Goal: Task Accomplishment & Management: Manage account settings

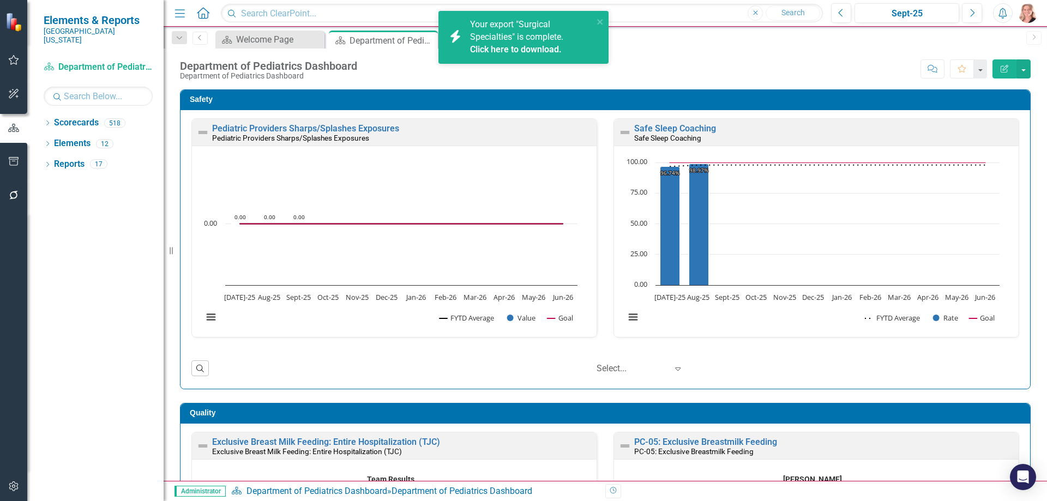
scroll to position [1854, 0]
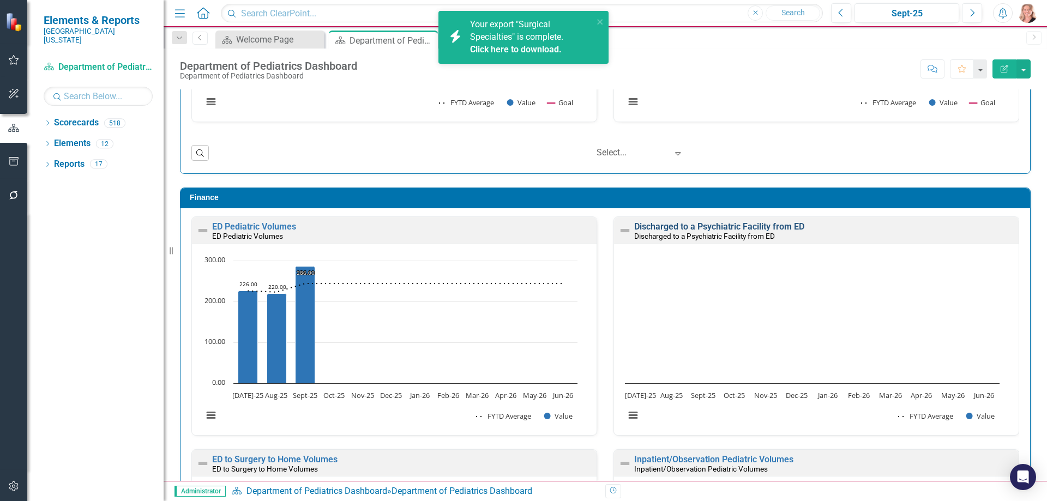
click at [782, 224] on link "Discharged to a Psychiatric Facility from ED" at bounding box center [719, 226] width 170 height 10
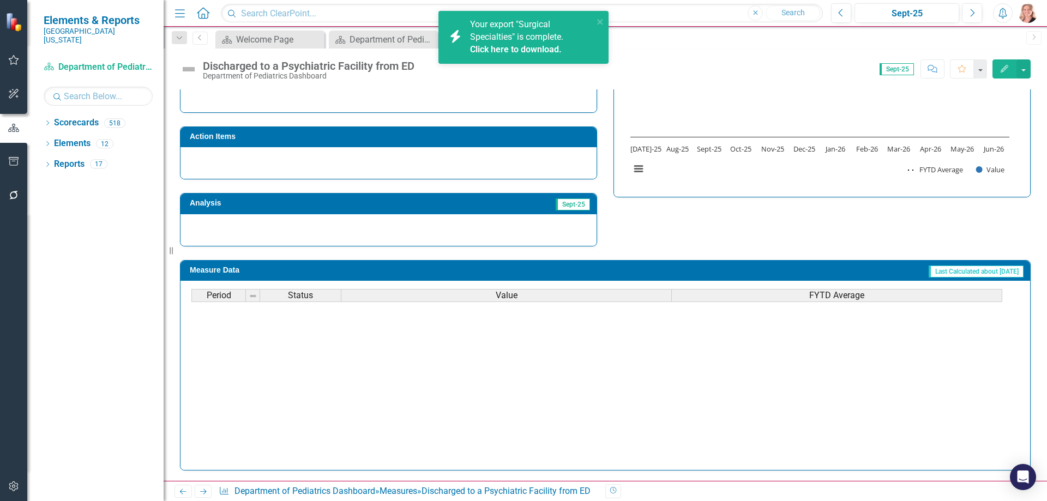
scroll to position [451, 0]
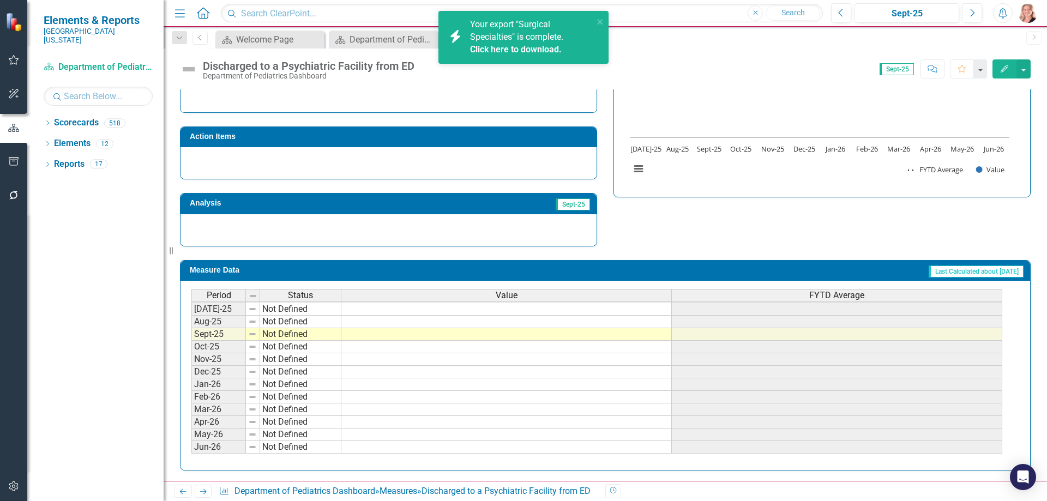
click at [520, 309] on tbody "Mar-24 Not Defined 10.00 11.00 Apr-24 Not Defined 14.00 11.30 May-24 Not Define…" at bounding box center [596, 278] width 811 height 352
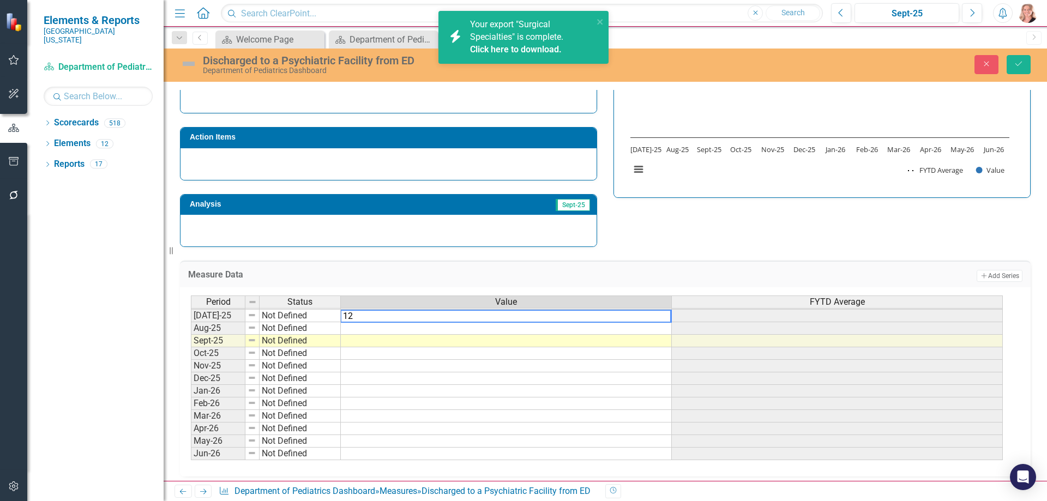
type textarea "12"
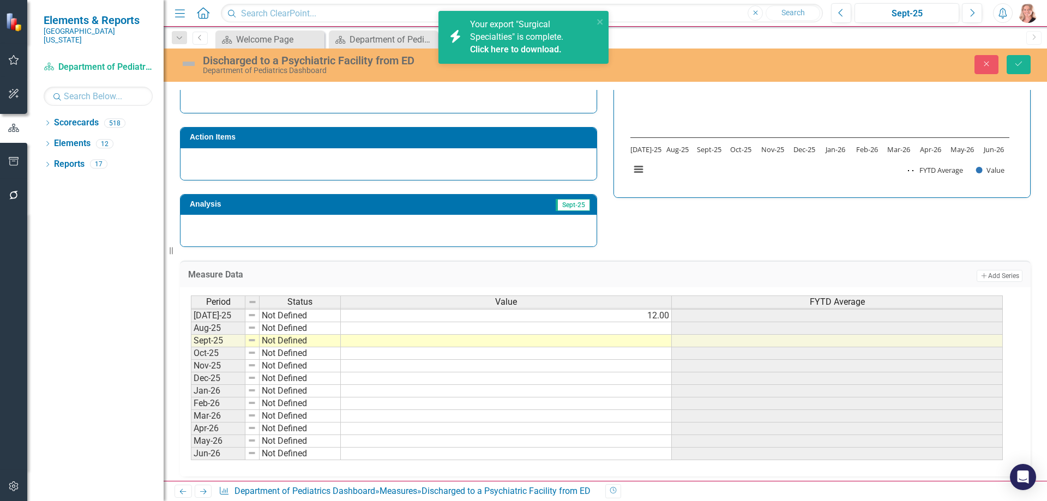
click at [656, 247] on div "Measure Data Add Add Series Period Status Value FYTD Average Jun-24 Not Defined…" at bounding box center [605, 362] width 867 height 230
click at [1015, 70] on button "Save" at bounding box center [1018, 64] width 24 height 19
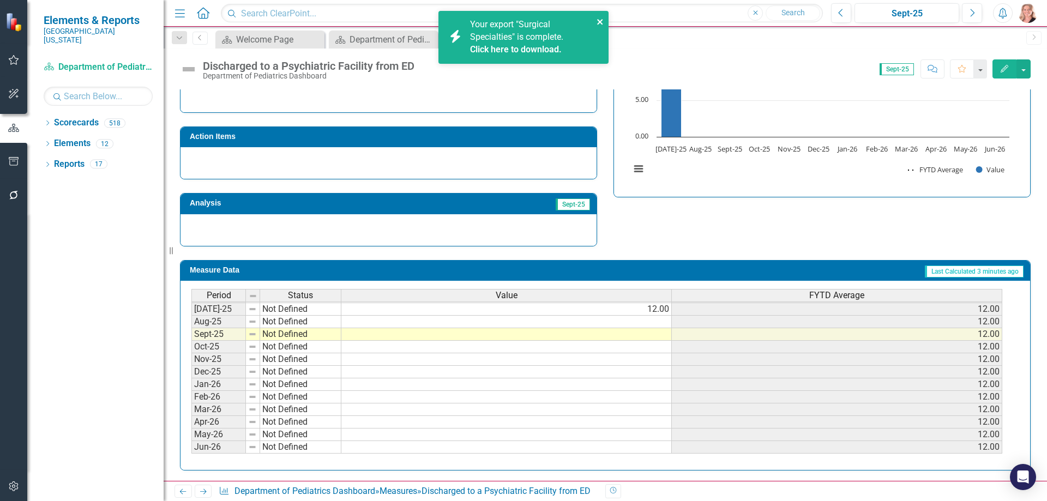
drag, startPoint x: 603, startPoint y: 20, endPoint x: 540, endPoint y: 42, distance: 67.1
click at [603, 20] on icon "close" at bounding box center [600, 21] width 8 height 9
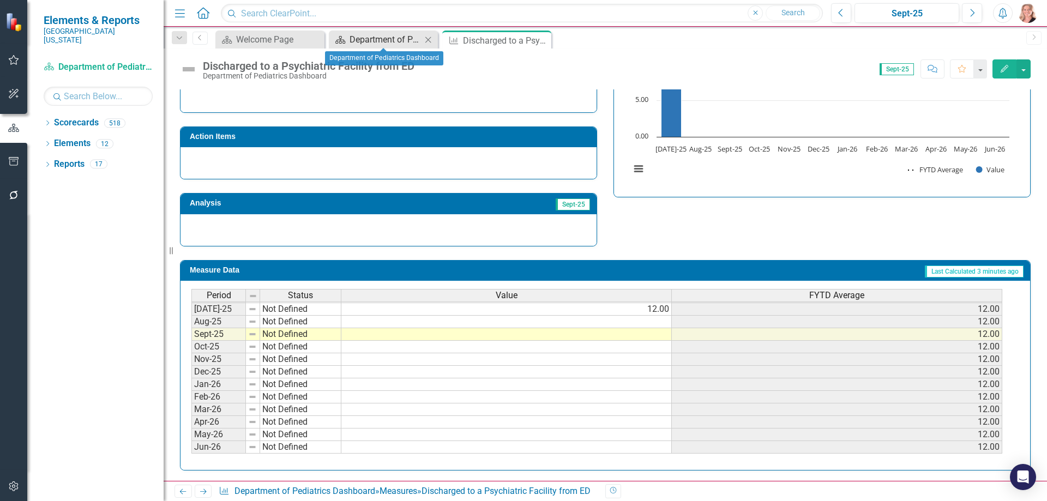
click at [392, 42] on div "Department of Pediatrics Dashboard" at bounding box center [385, 40] width 72 height 14
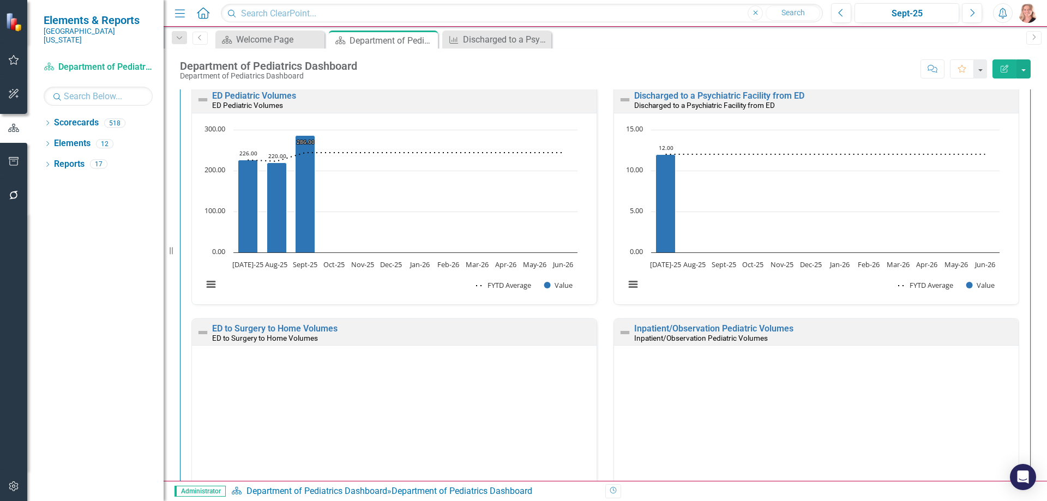
scroll to position [2027, 0]
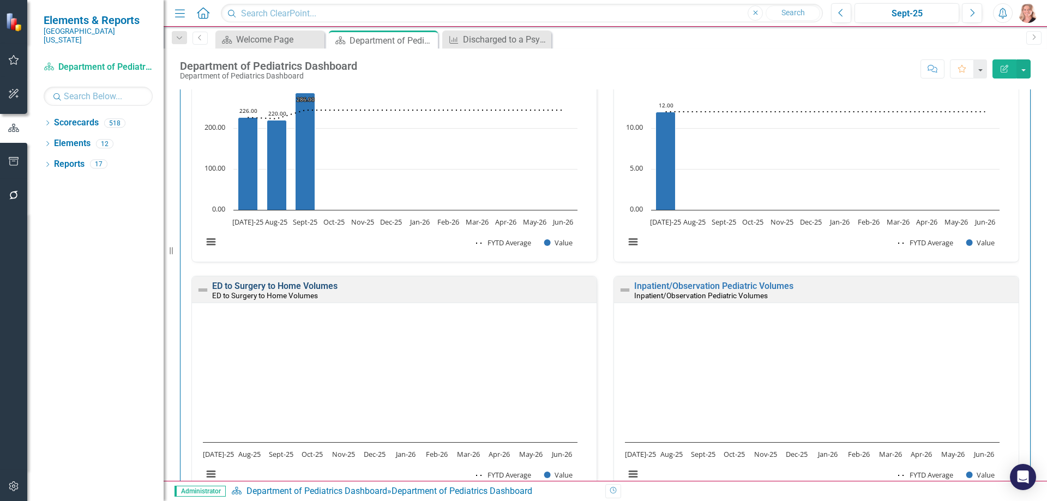
click at [328, 288] on link "ED to Surgery to Home Volumes" at bounding box center [274, 286] width 125 height 10
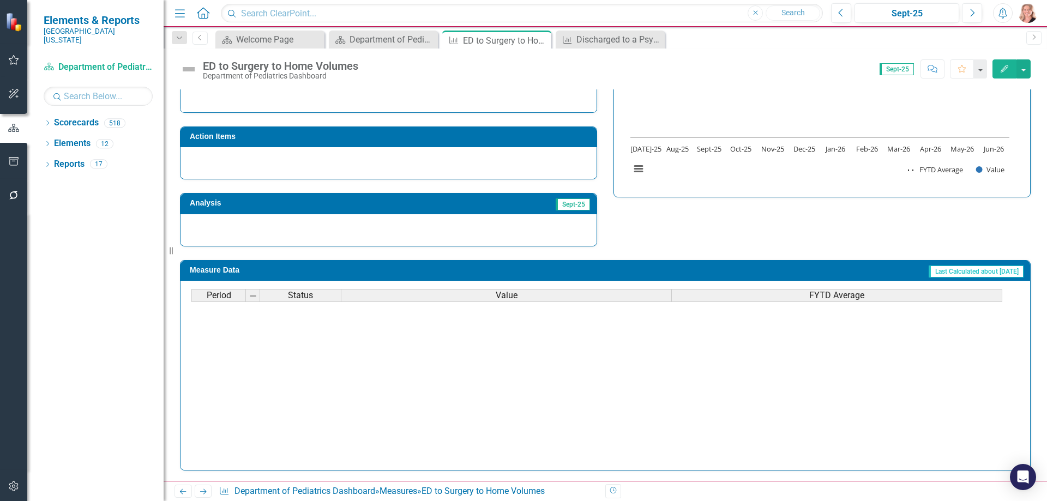
scroll to position [436, 0]
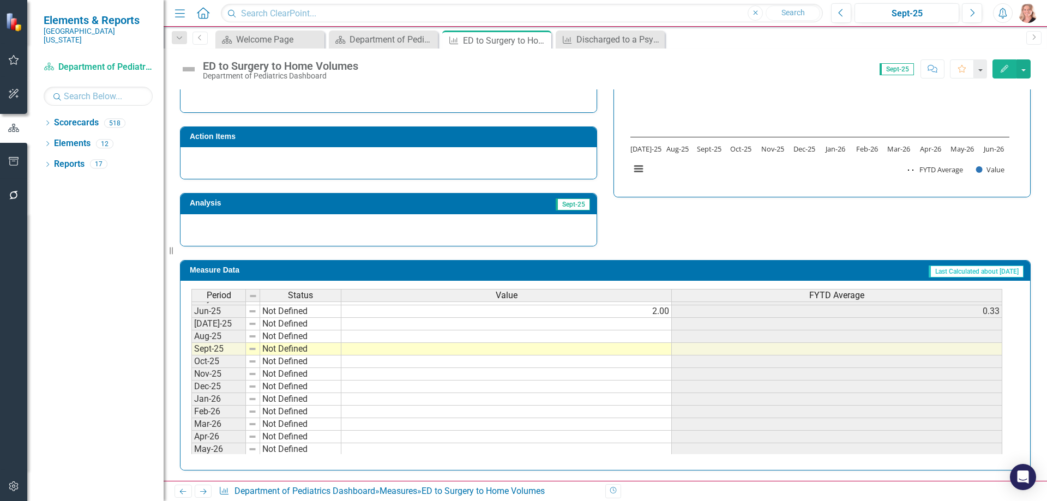
click at [601, 322] on tbody "Apr-24 Not Defined 3.00 0.70 May-24 Not Defined 0.00 0.64 Jun-24 Not Defined 3.…" at bounding box center [596, 298] width 811 height 339
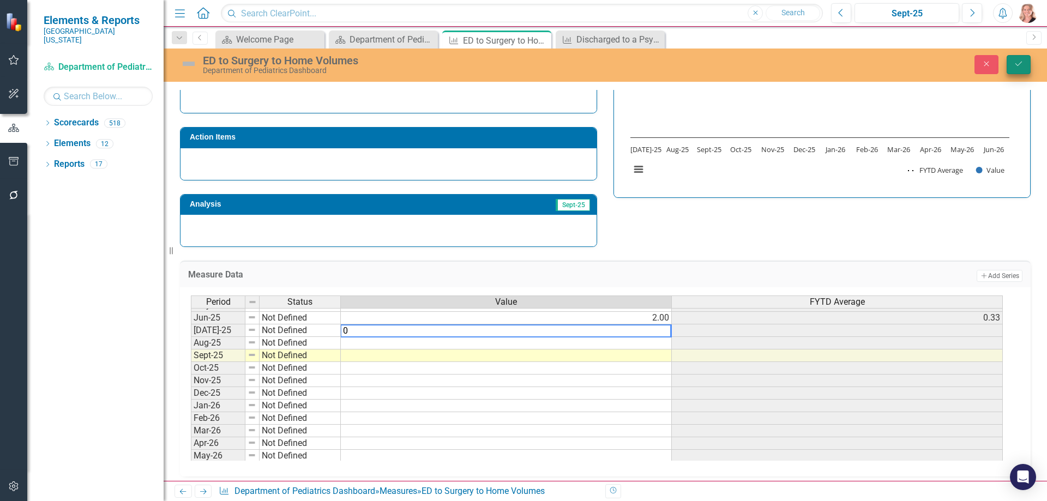
type textarea "0"
click at [1015, 66] on icon "Save" at bounding box center [1019, 64] width 10 height 8
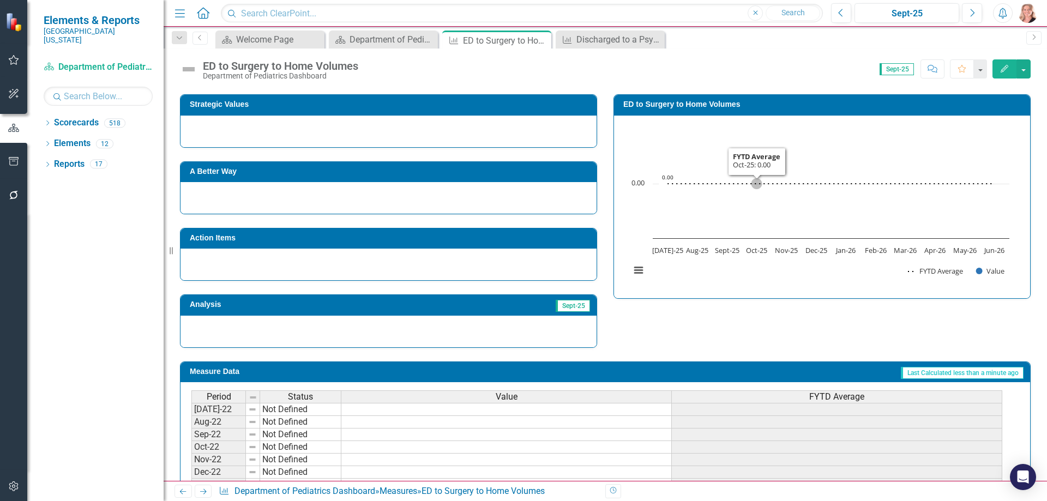
scroll to position [297, 0]
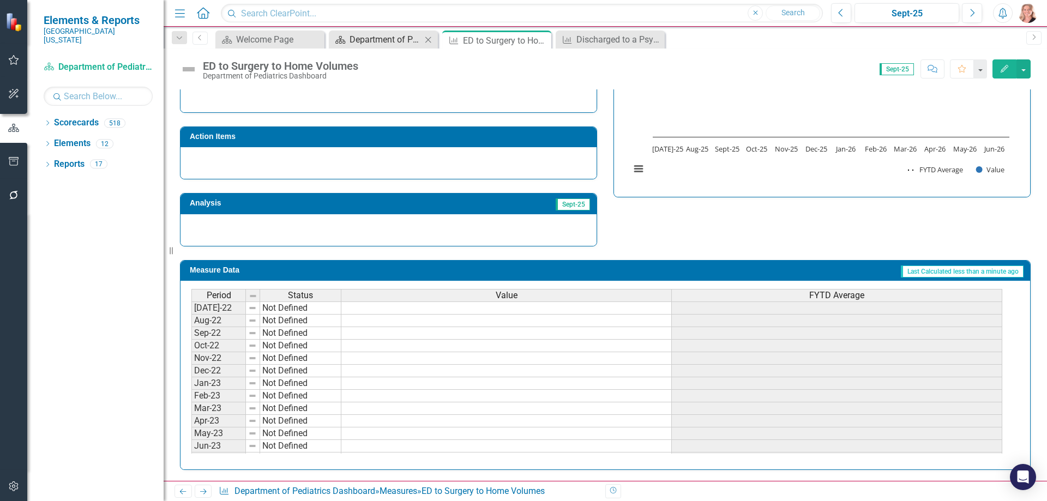
click at [402, 45] on div "Department of Pediatrics Dashboard" at bounding box center [385, 40] width 72 height 14
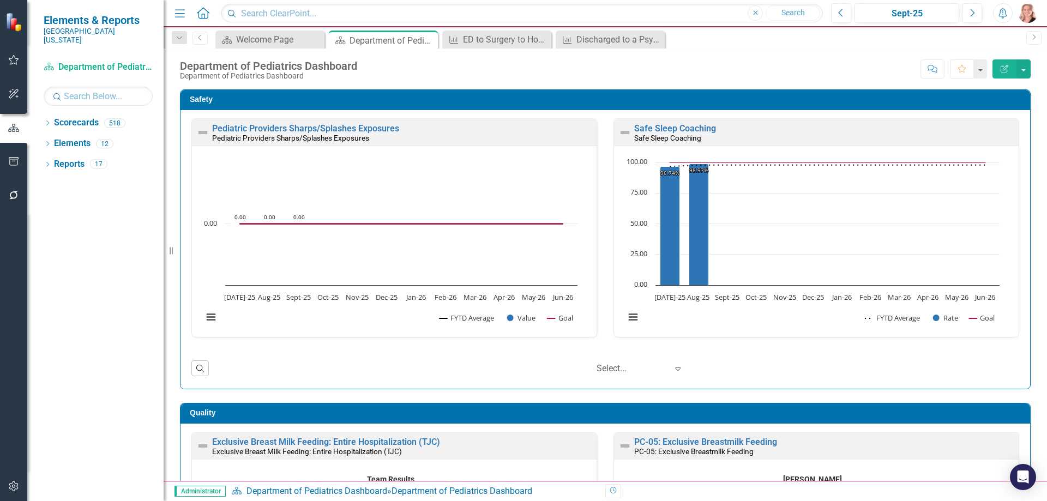
click at [1016, 261] on div "Pediatric Providers Sharps/Splashes Exposures Pediatric Providers Sharps/Splash…" at bounding box center [604, 249] width 849 height 279
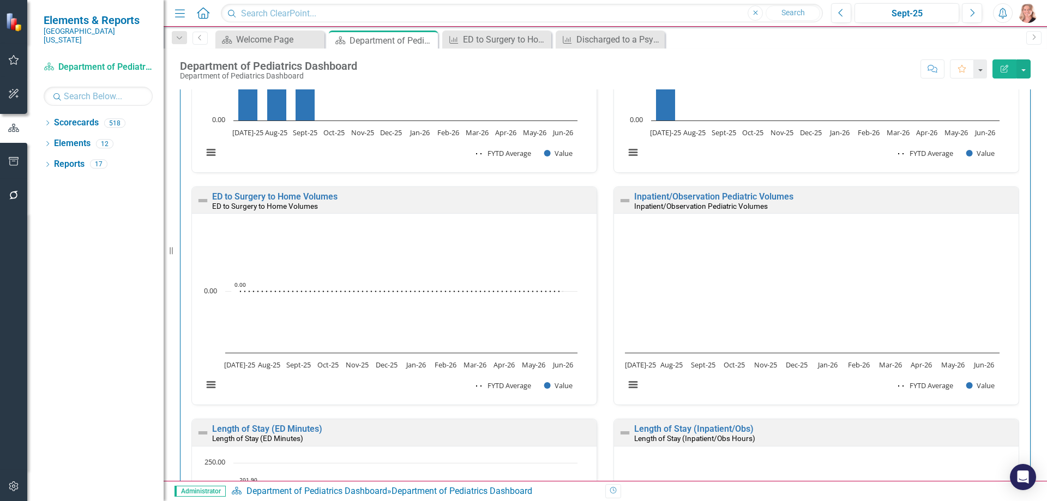
scroll to position [2136, 0]
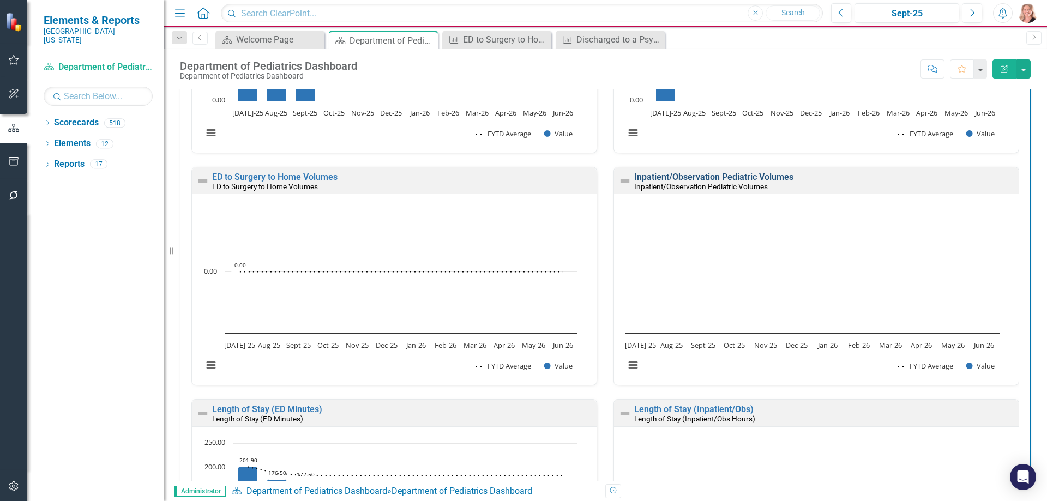
click at [773, 176] on link "Inpatient/Observation Pediatric Volumes" at bounding box center [713, 177] width 159 height 10
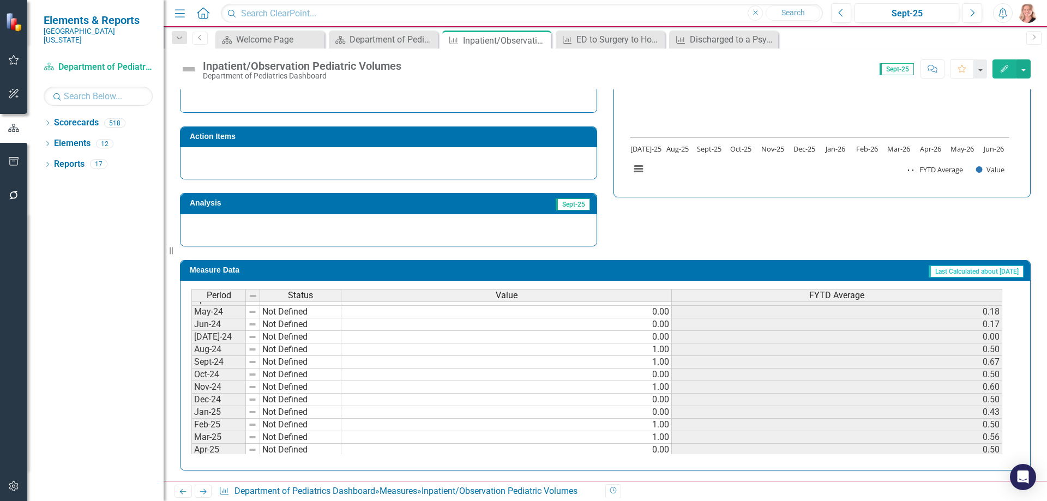
scroll to position [436, 0]
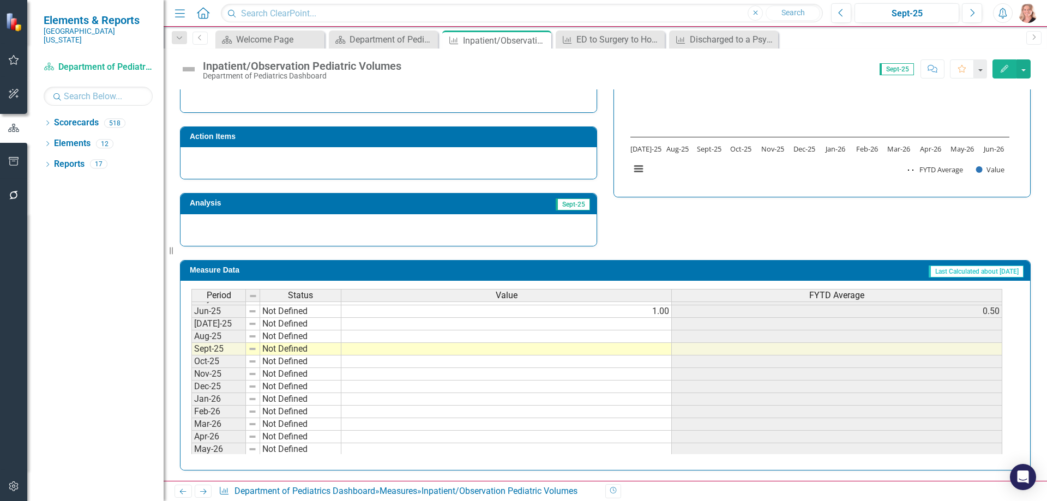
click at [636, 324] on tbody "Jan-24 Not Defined 0.00 0.29 Feb-24 Not Defined 0.00 0.25 Mar-24 Not Defined 0.…" at bounding box center [596, 280] width 811 height 377
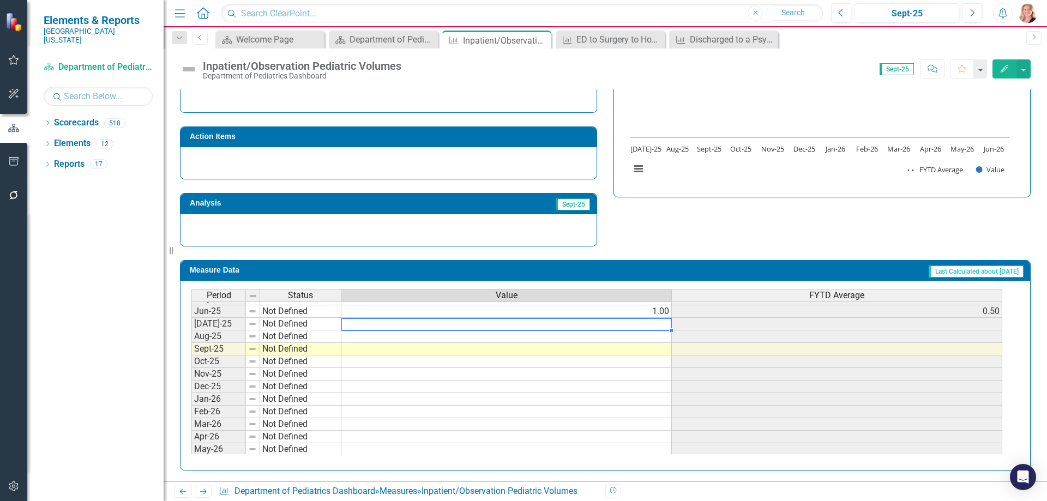
type textarea "0"
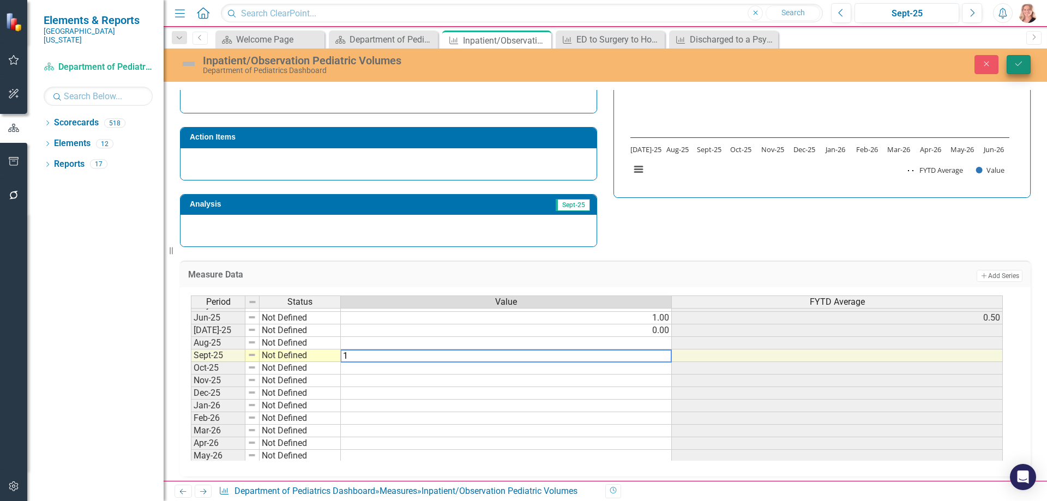
type textarea "1"
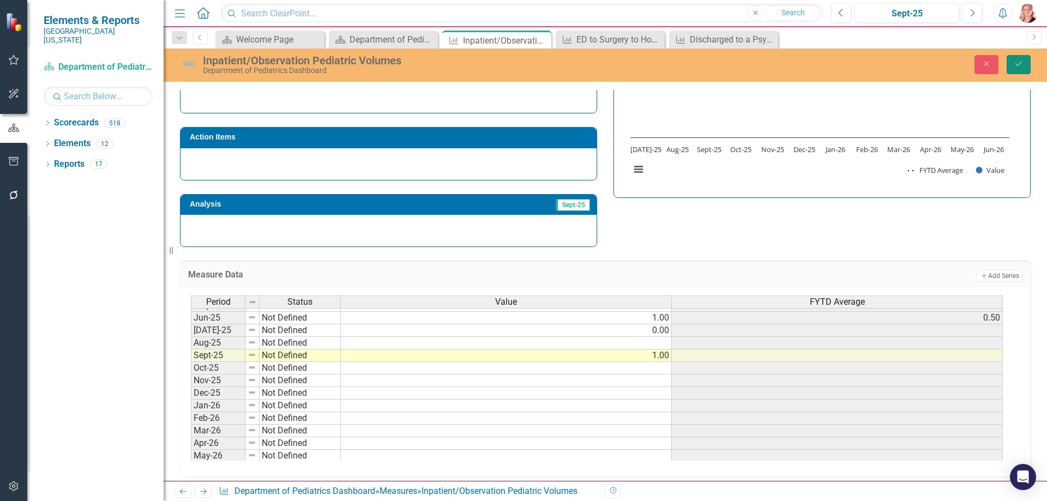
click at [1013, 68] on button "Save" at bounding box center [1018, 64] width 24 height 19
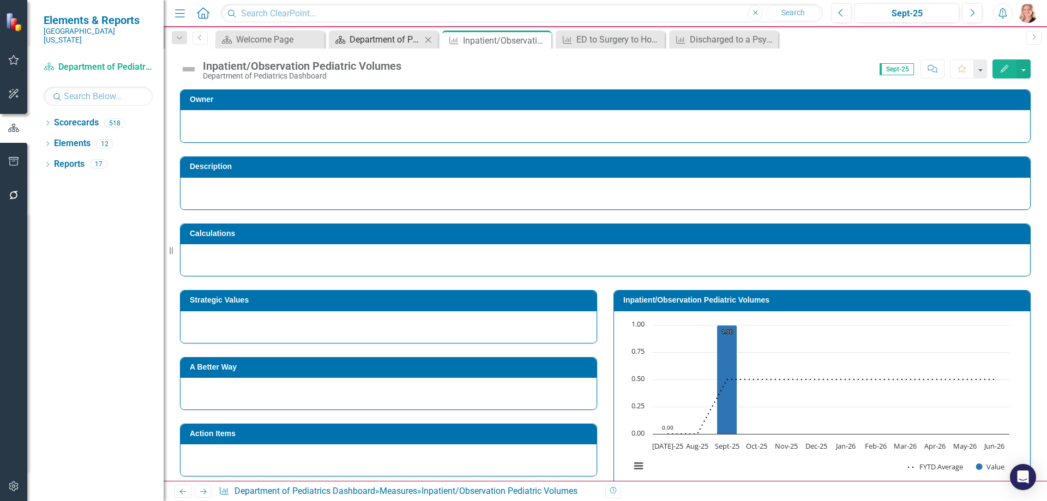
click at [383, 42] on div "Department of Pediatrics Dashboard" at bounding box center [385, 40] width 72 height 14
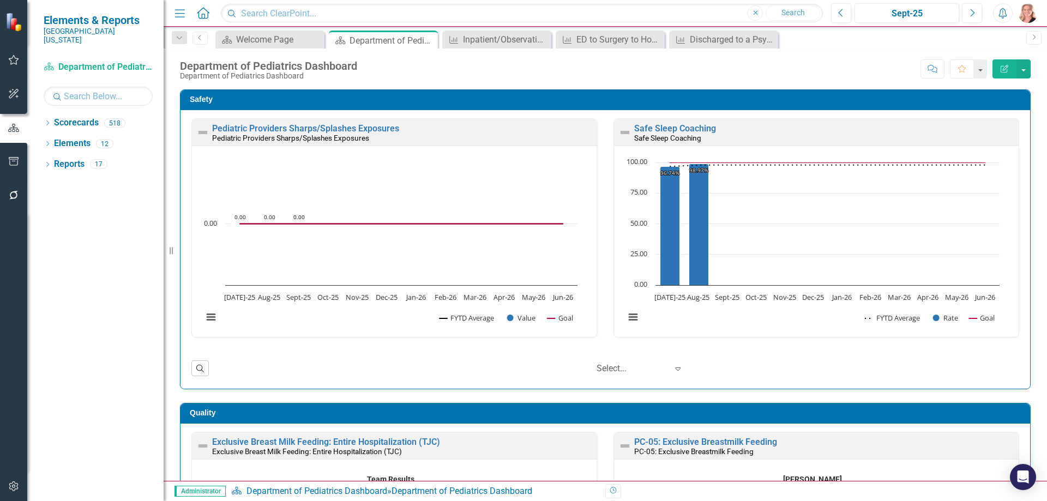
click at [1022, 161] on div "Safety Pediatric Providers Sharps/Splashes Exposures Pediatric Providers Sharps…" at bounding box center [605, 232] width 867 height 313
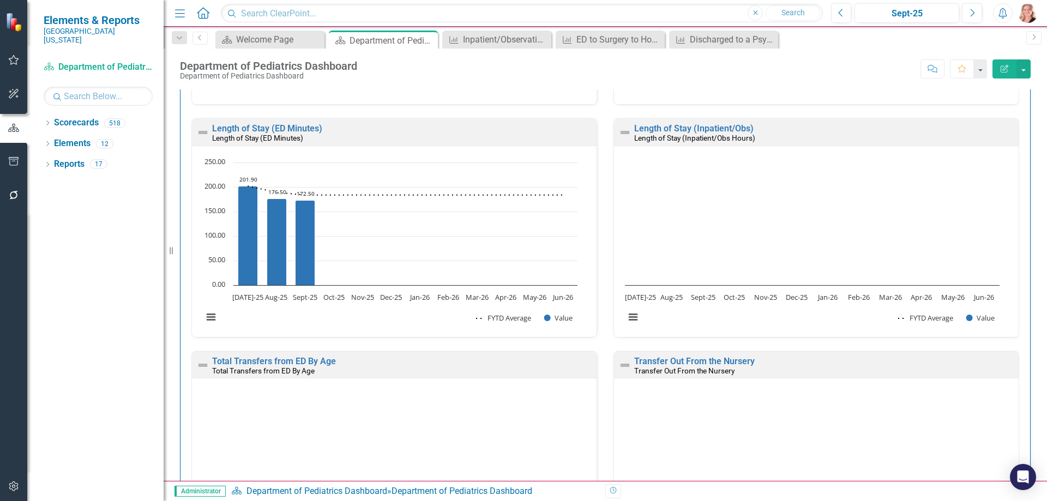
scroll to position [2399, 0]
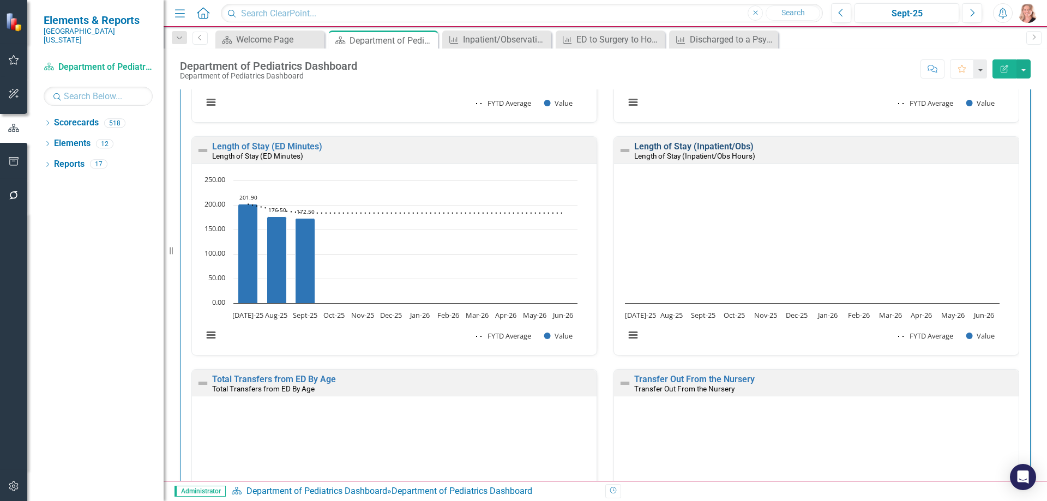
click at [672, 148] on link "Length of Stay (Inpatient/Obs)" at bounding box center [693, 146] width 119 height 10
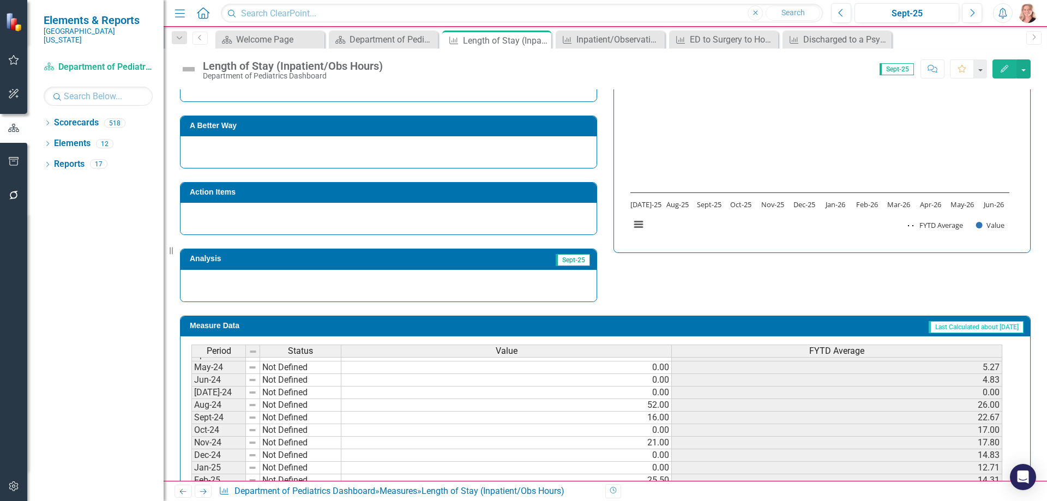
scroll to position [382, 0]
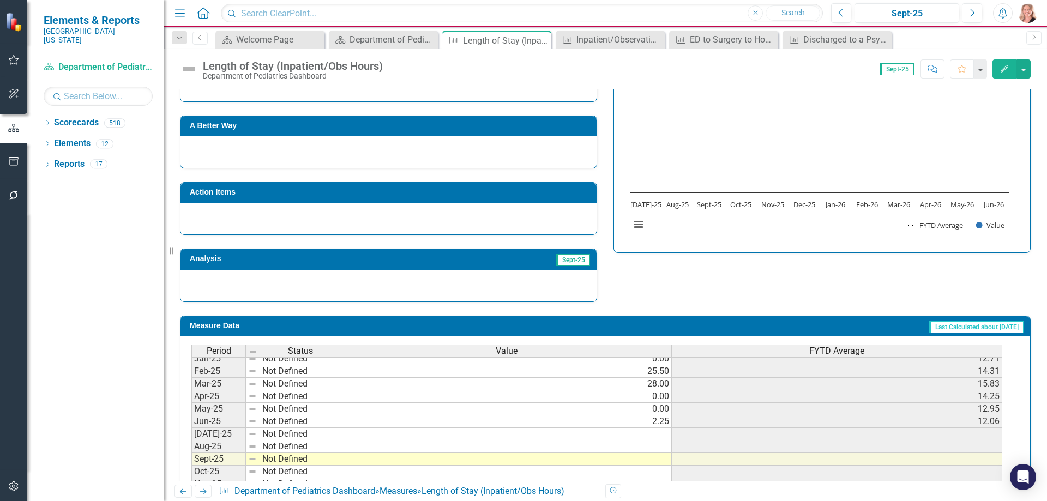
click at [620, 435] on tbody "Aug-23 Not Defined 37.00 18.50 Sep-23 Not Defined 0.00 12.33 Oct-23 Not Defined…" at bounding box center [596, 333] width 811 height 389
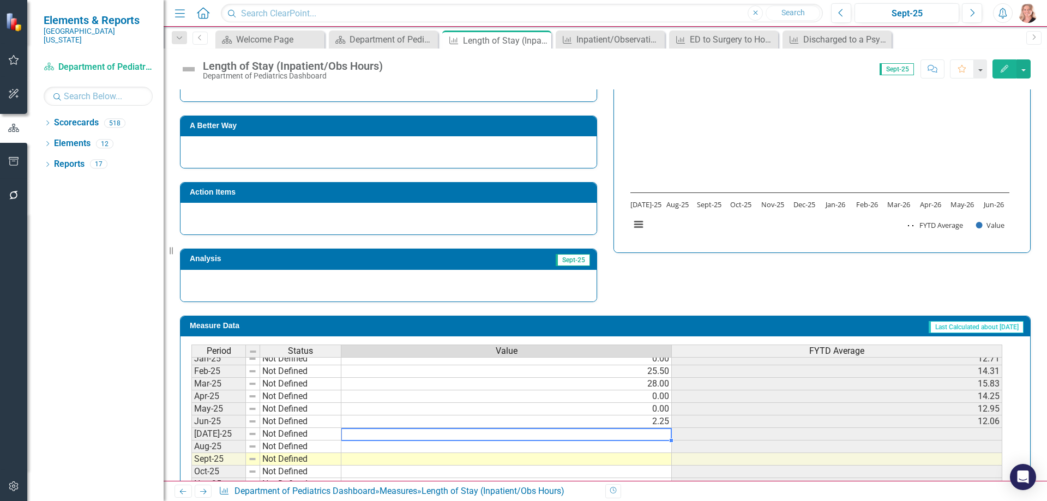
type textarea "0"
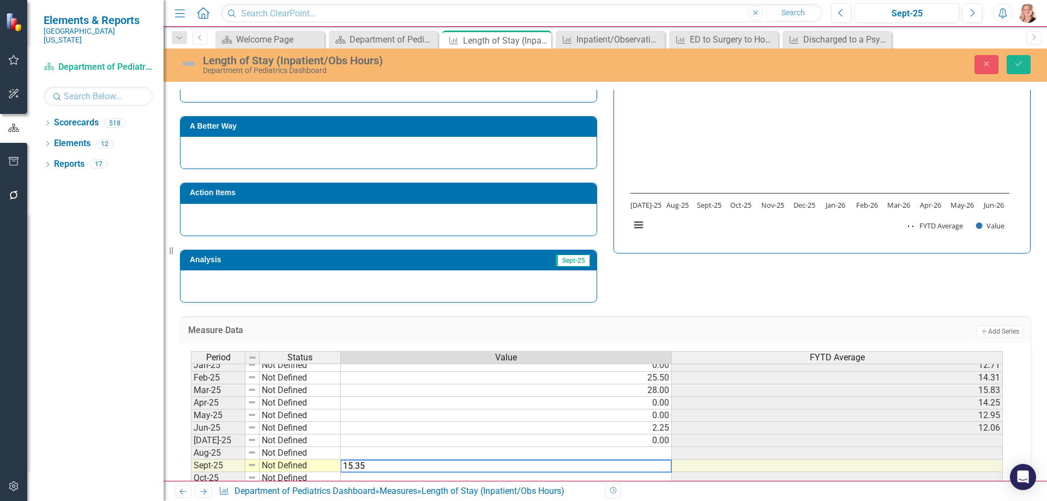
type textarea "15.35"
click at [1016, 63] on icon "Save" at bounding box center [1019, 64] width 10 height 8
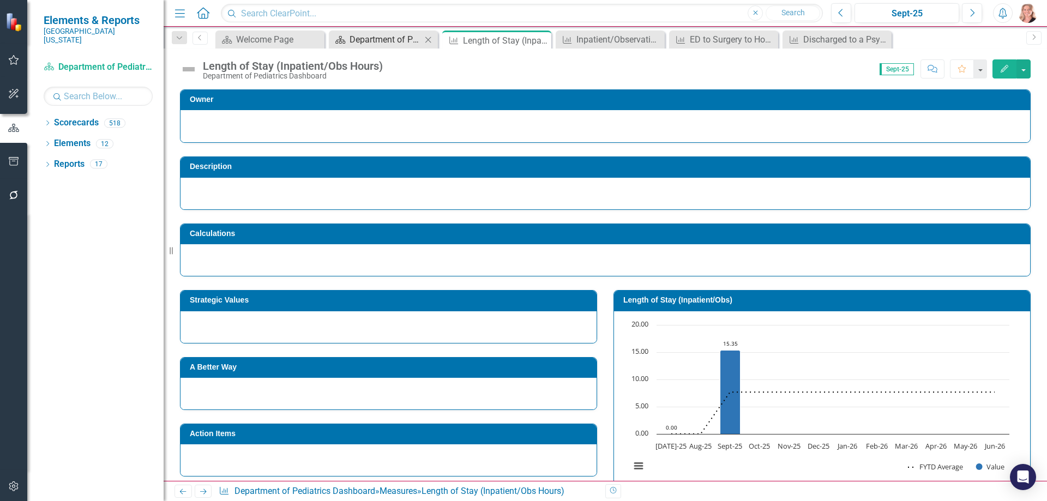
click at [391, 43] on div "Department of Pediatrics Dashboard" at bounding box center [385, 40] width 72 height 14
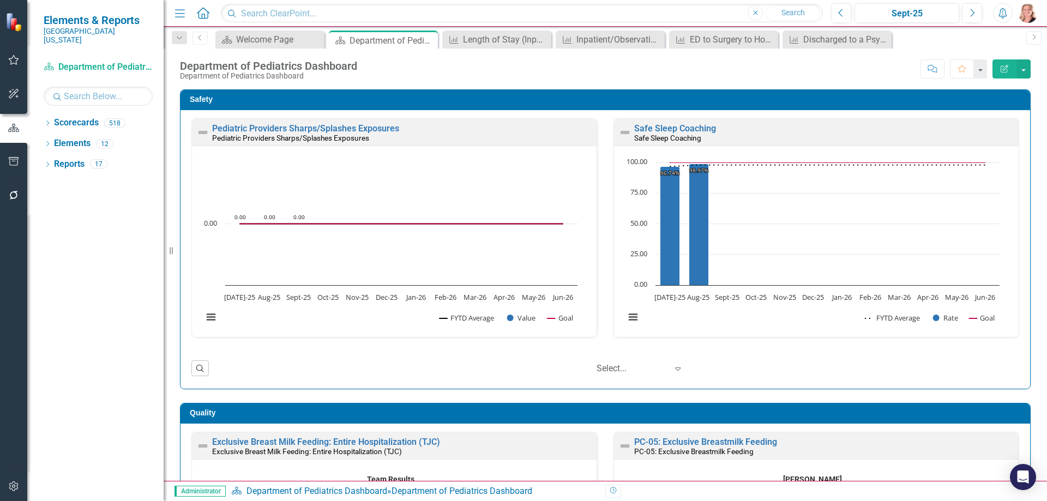
click at [1024, 184] on div "Safety Pediatric Providers Sharps/Splashes Exposures Pediatric Providers Sharps…" at bounding box center [605, 232] width 867 height 313
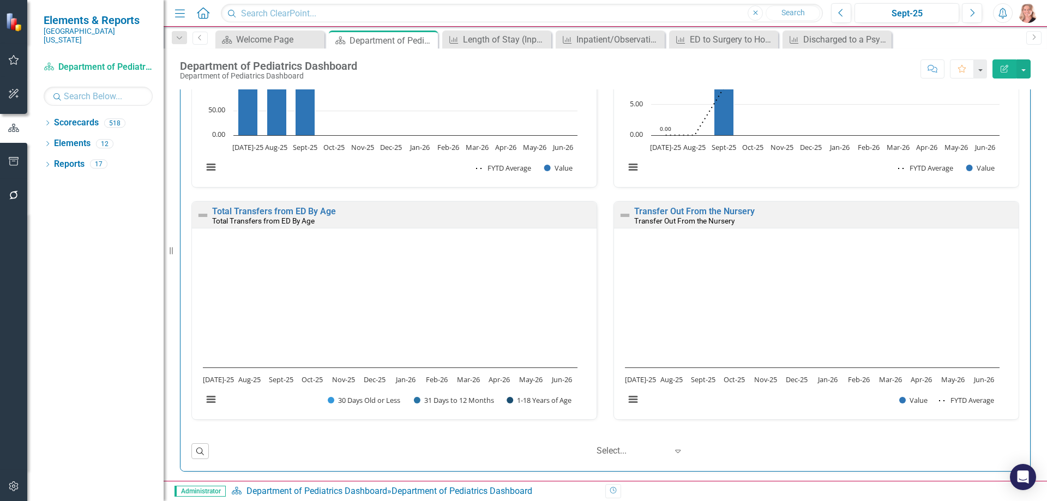
scroll to position [2568, 0]
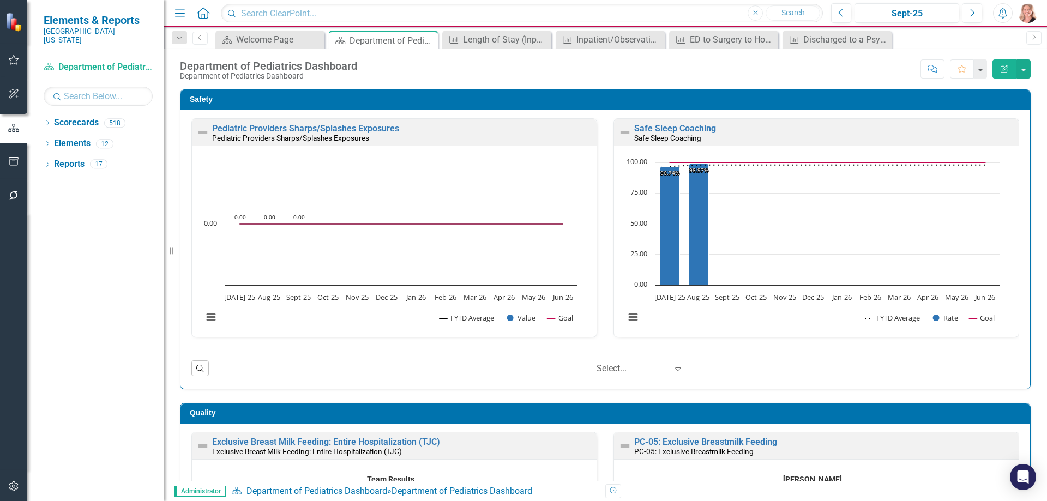
scroll to position [2568, 0]
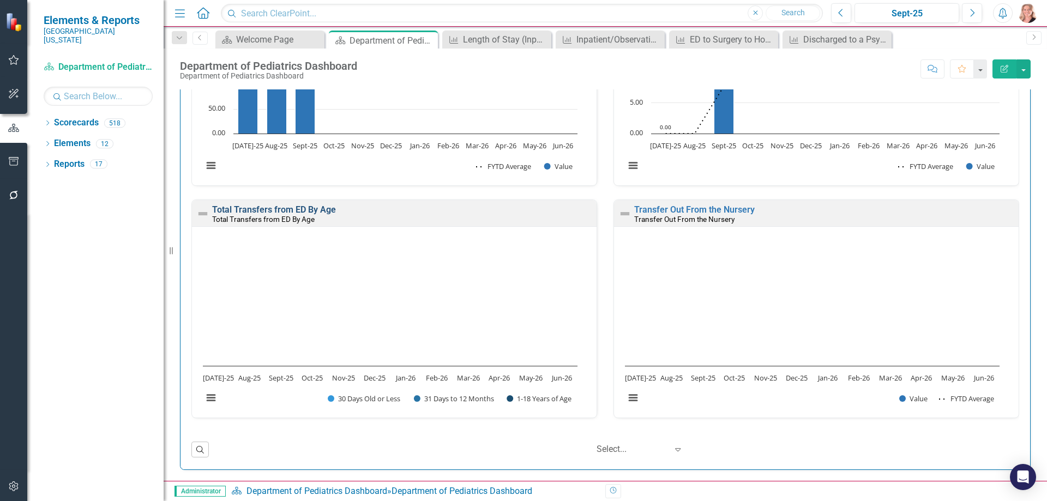
click at [274, 206] on link "Total Transfers from ED By Age" at bounding box center [274, 209] width 124 height 10
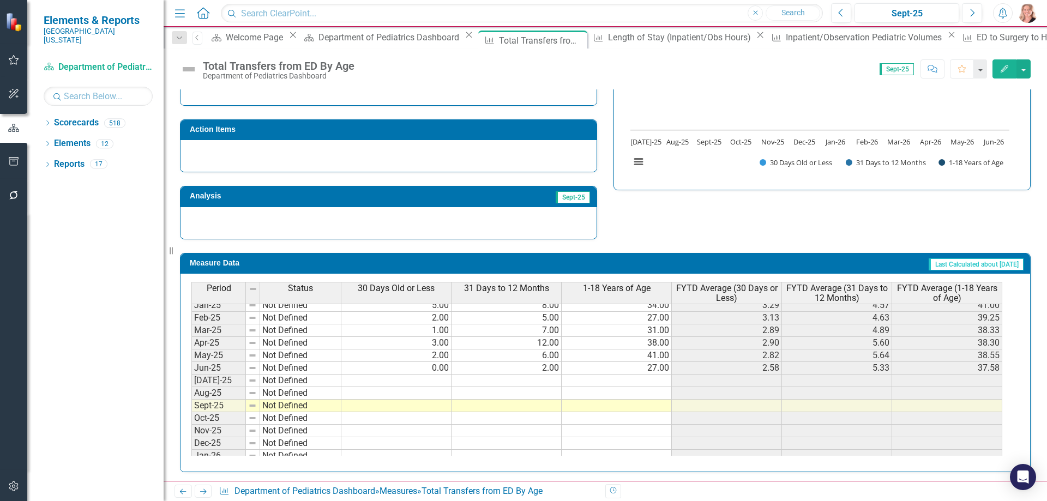
scroll to position [306, 0]
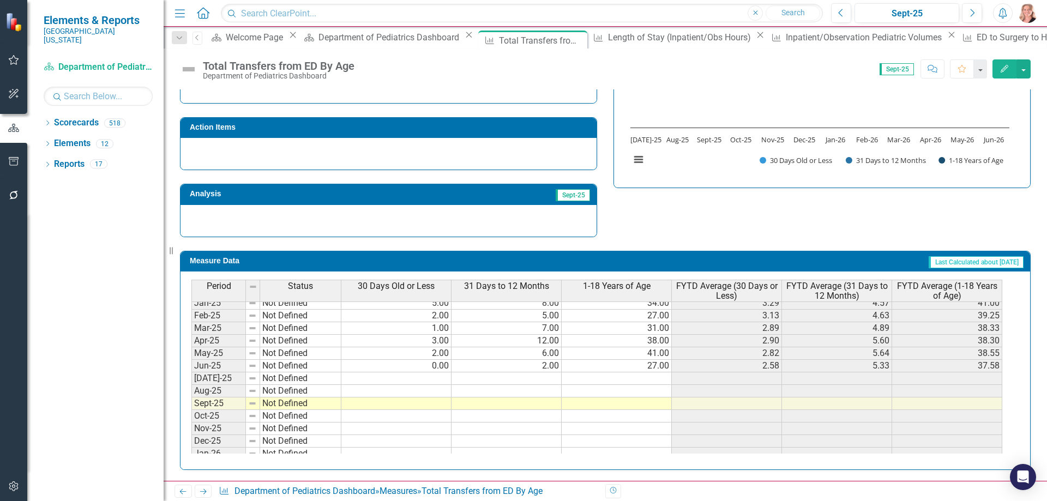
click at [431, 376] on tbody "Jan-24 Not Defined 4.00 8.00 32.00 2.29 7.57 39.00 Feb-24 Not Defined 2.00 0.00…" at bounding box center [596, 334] width 811 height 377
type textarea "0"
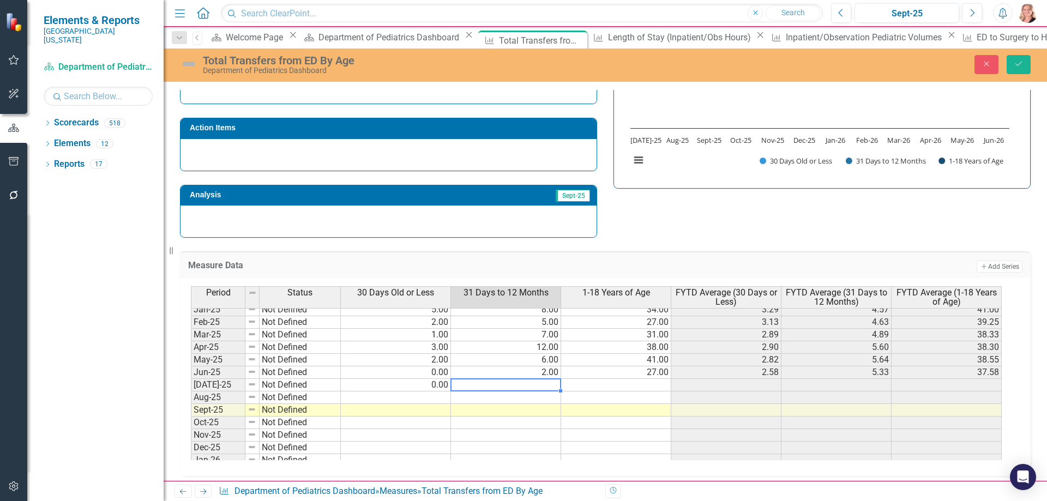
type textarea "1"
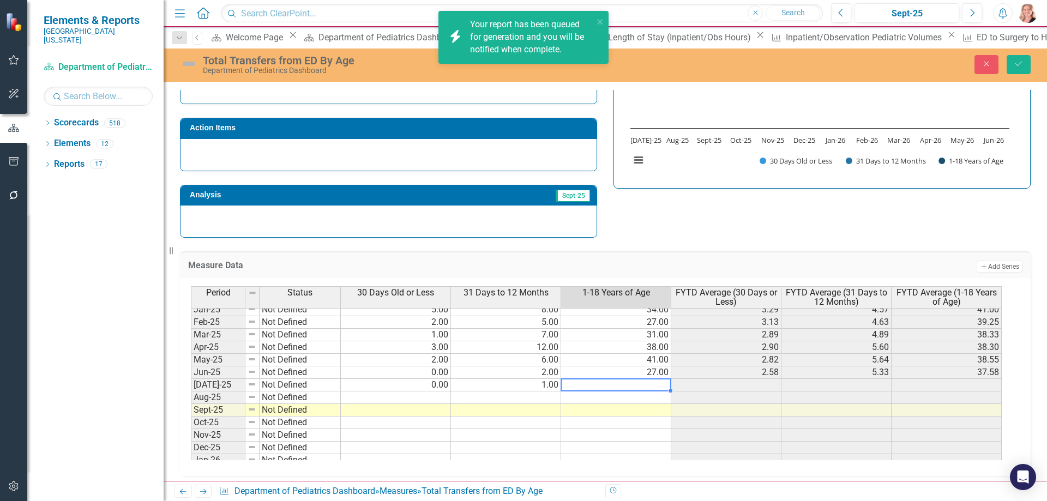
click at [580, 383] on td at bounding box center [616, 385] width 110 height 13
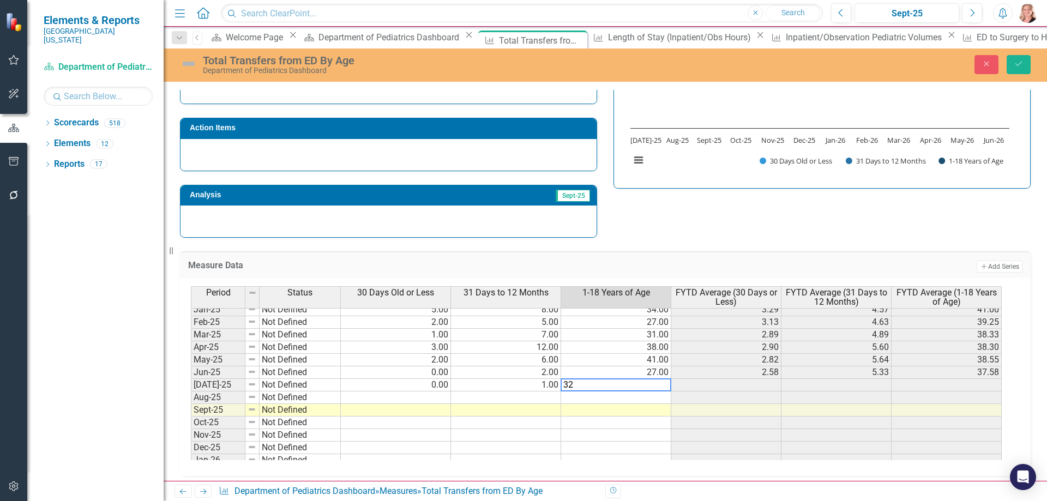
type textarea "32"
click at [1017, 67] on icon "Save" at bounding box center [1019, 64] width 10 height 8
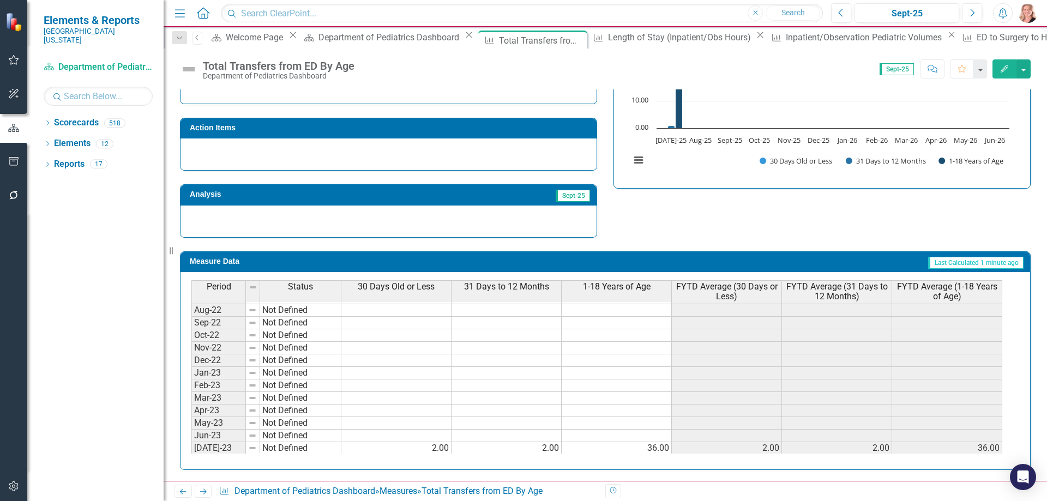
scroll to position [0, 0]
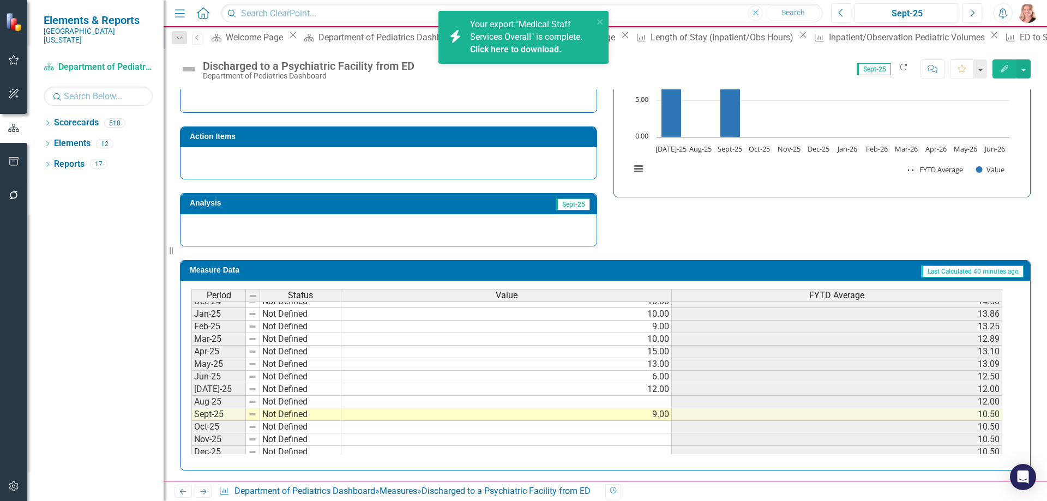
scroll to position [382, 0]
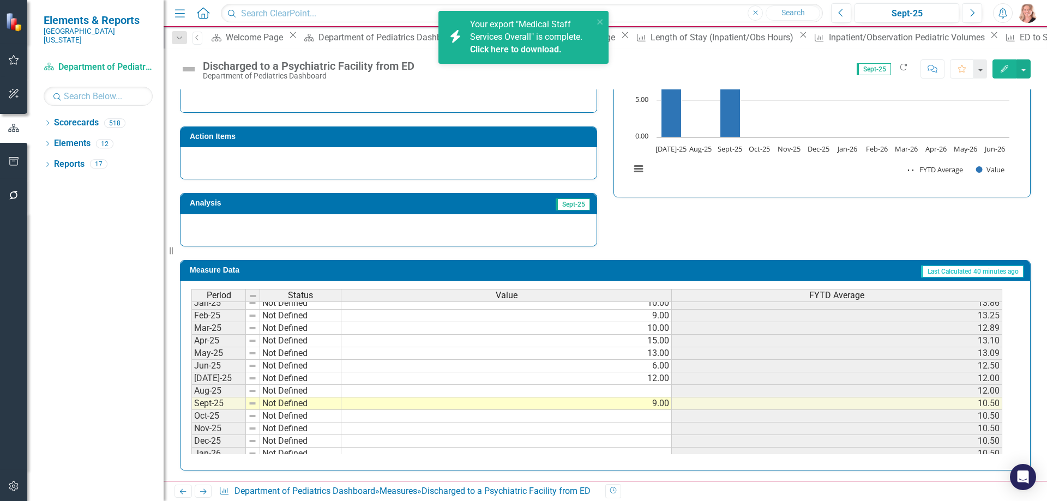
click at [632, 396] on tbody "Jan-24 Not Defined 13.00 11.29 Feb-24 Not Defined 10.00 11.13 Mar-24 Not Define…" at bounding box center [596, 334] width 811 height 377
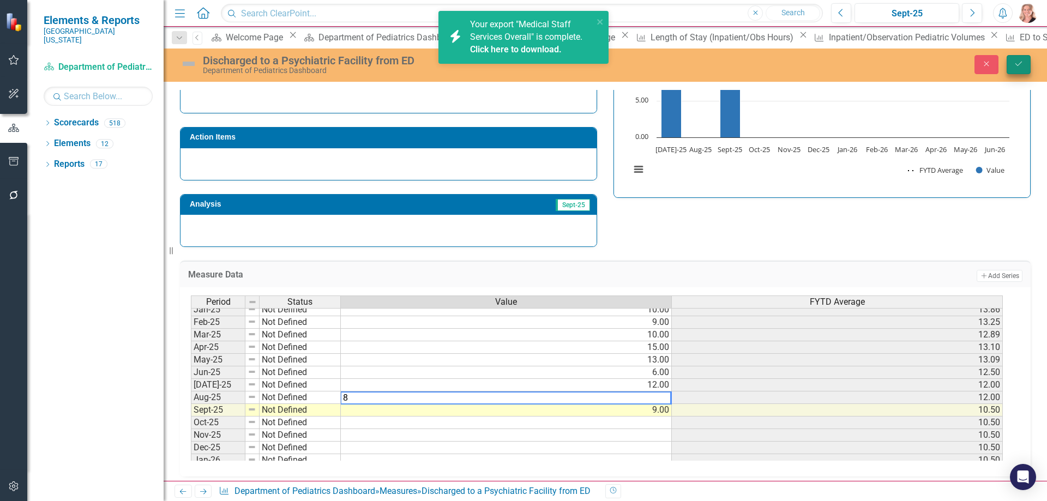
type textarea "8"
click at [1015, 70] on button "Save" at bounding box center [1018, 64] width 24 height 19
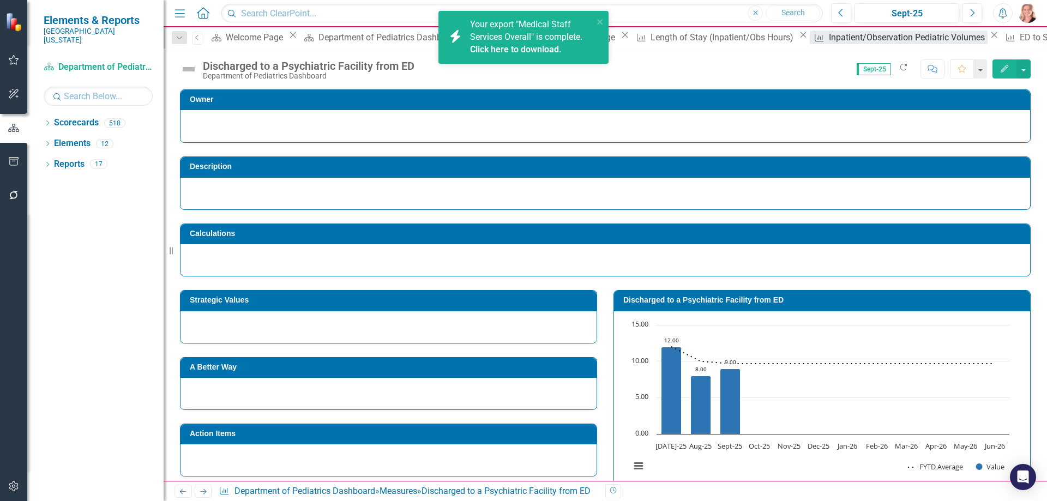
click at [0, 0] on icon "Close" at bounding box center [0, 0] width 0 height 0
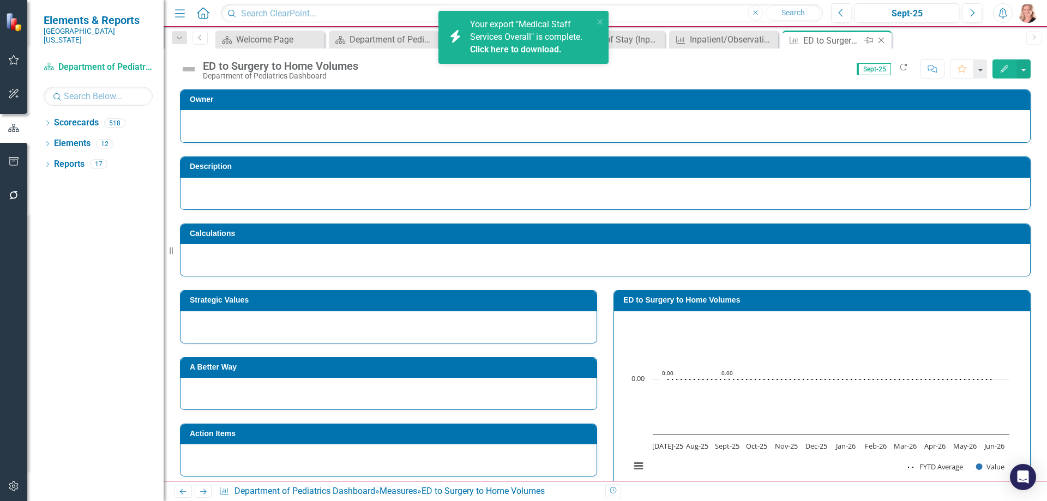
click at [840, 38] on div "ED to Surgery to Home Volumes" at bounding box center [832, 41] width 58 height 14
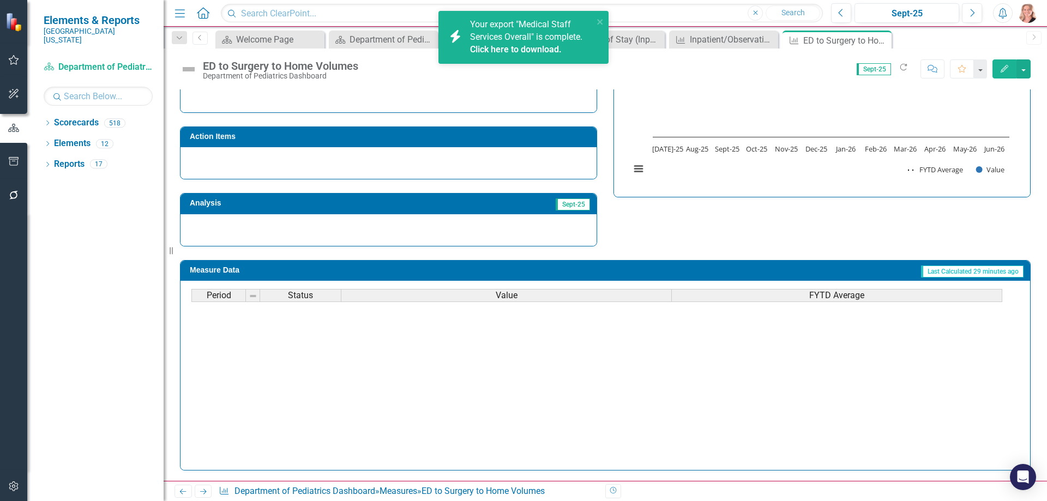
scroll to position [436, 0]
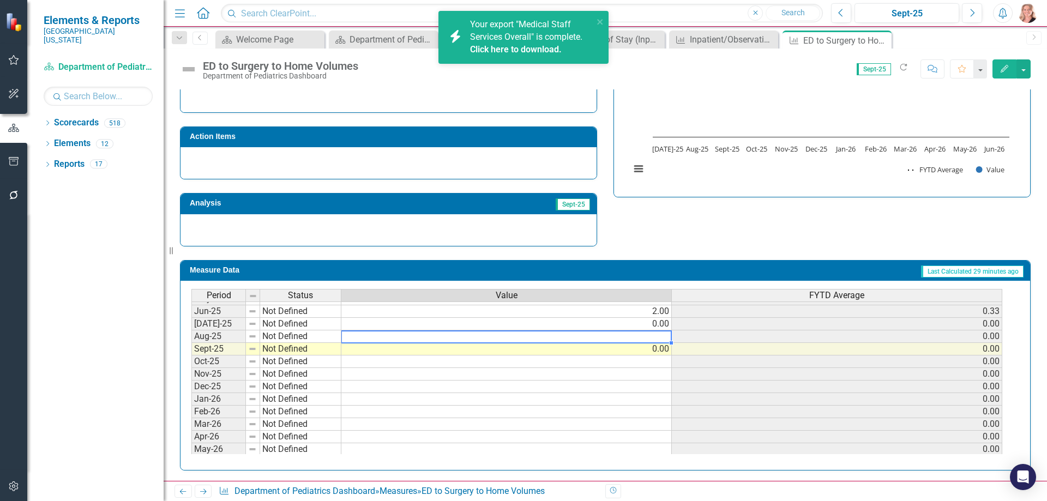
click at [630, 334] on tbody "Nov-23 Not Defined 0.00 0.40 Dec-23 Not Defined 0.00 0.33 Jan-24 Not Defined 0.…" at bounding box center [596, 268] width 811 height 402
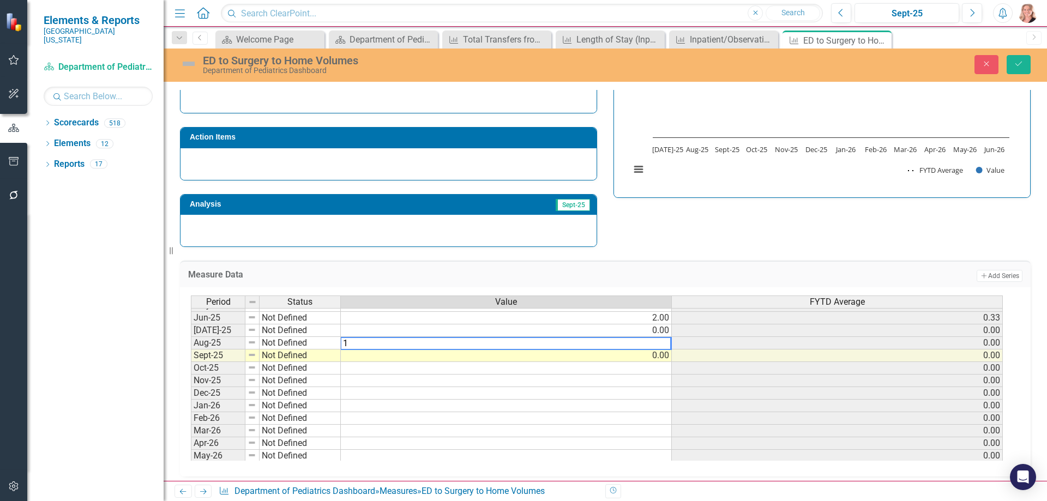
type textarea "1"
click at [1015, 68] on button "Save" at bounding box center [1018, 64] width 24 height 19
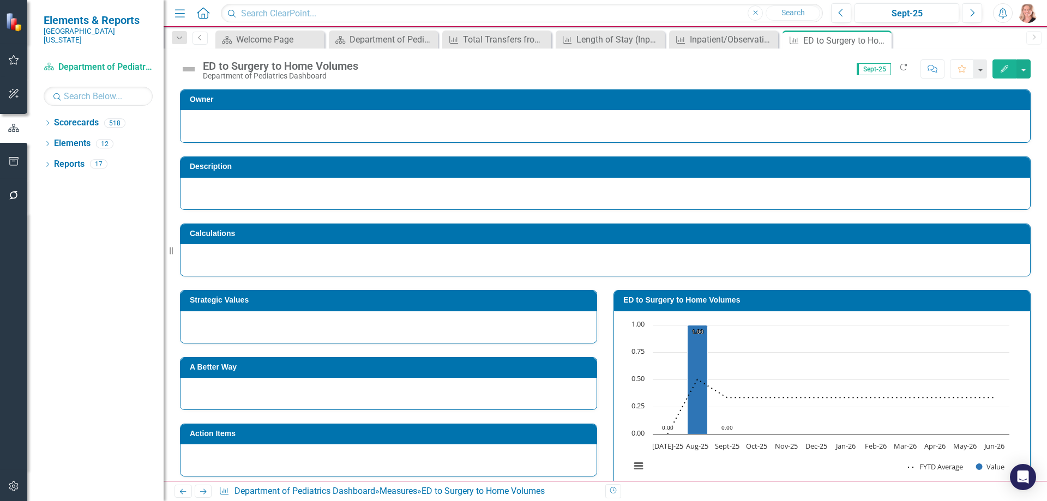
click at [599, 317] on div "Strategic Values" at bounding box center [388, 309] width 433 height 67
click at [880, 40] on icon "Close" at bounding box center [881, 40] width 11 height 9
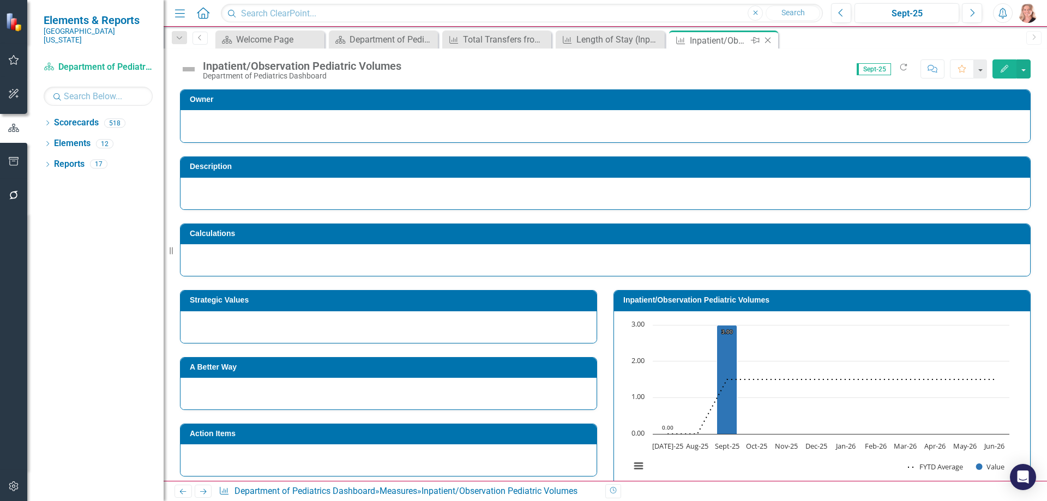
click at [717, 40] on div "Inpatient/Observation Pediatric Volumes" at bounding box center [719, 41] width 58 height 14
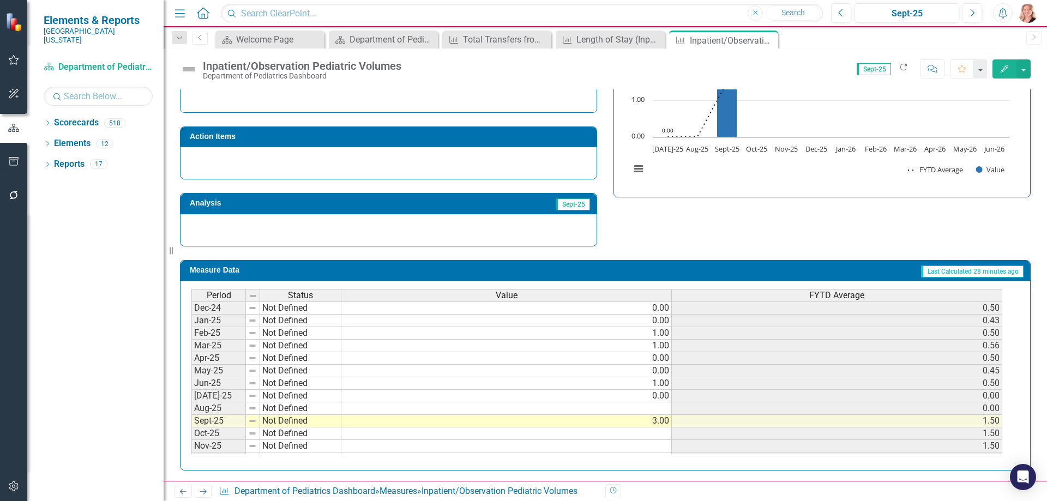
scroll to position [382, 0]
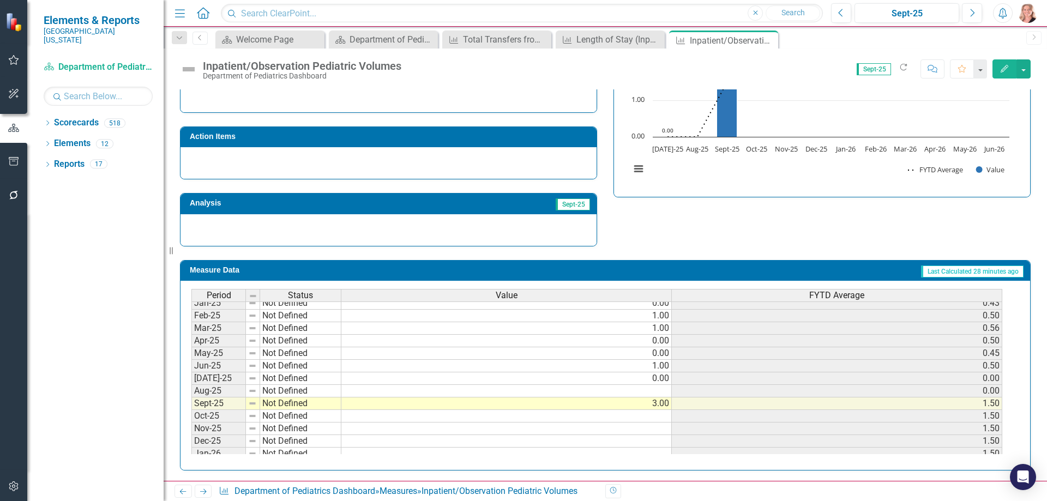
click at [633, 393] on tbody "Oct-23 Not Defined 0.00 0.25 Nov-23 Not Defined 1.00 0.40 Dec-23 Not Defined 0.…" at bounding box center [596, 302] width 811 height 389
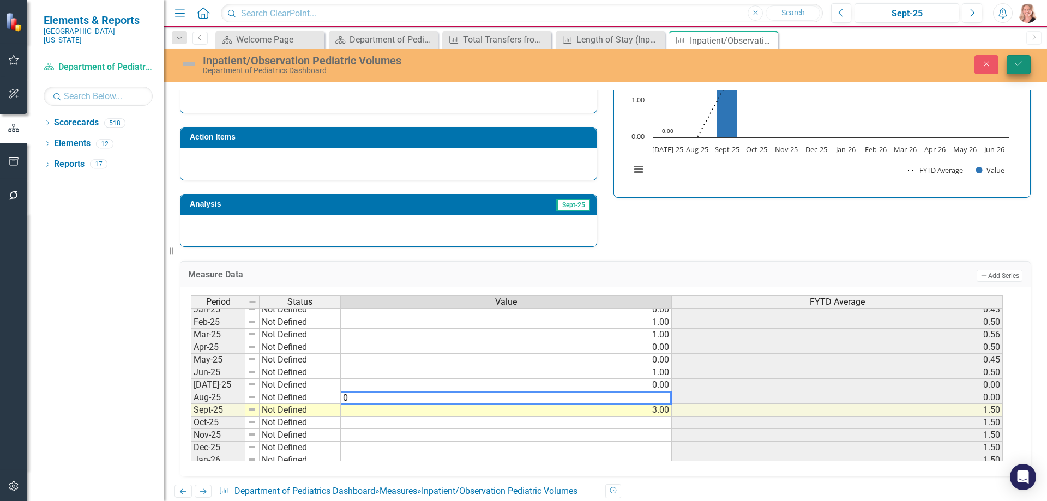
type textarea "0"
click at [1018, 63] on icon "Save" at bounding box center [1019, 64] width 10 height 8
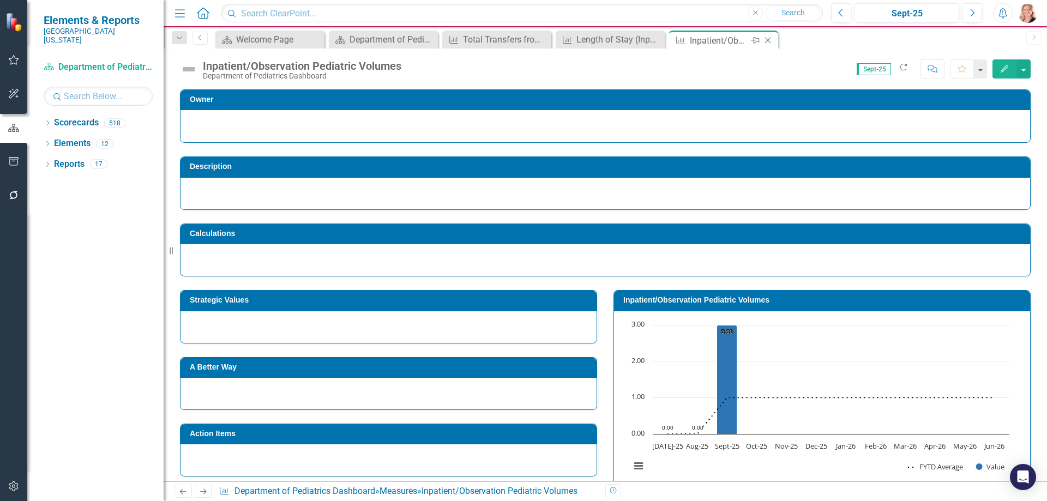
click at [768, 43] on icon "Close" at bounding box center [767, 40] width 11 height 9
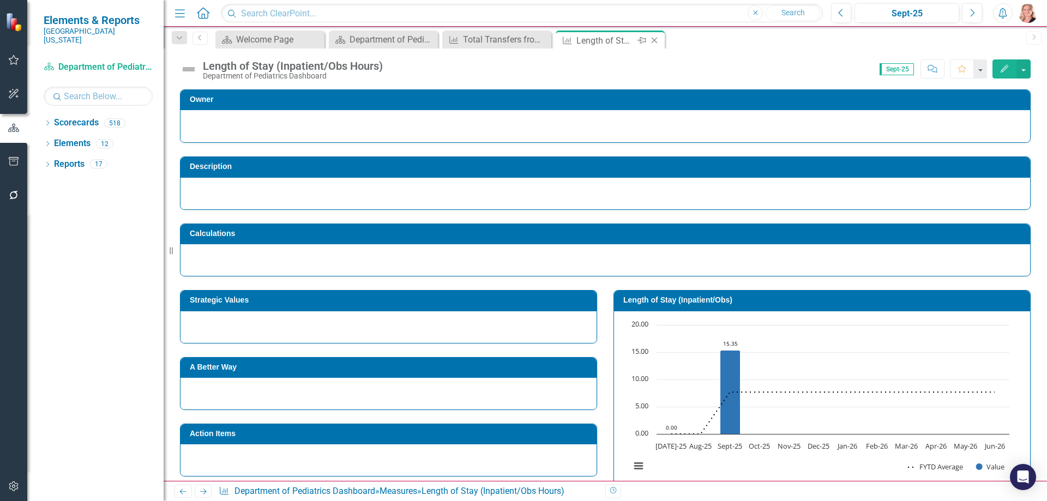
click at [611, 39] on div "Length of Stay (Inpatient/Obs Hours)" at bounding box center [605, 41] width 58 height 14
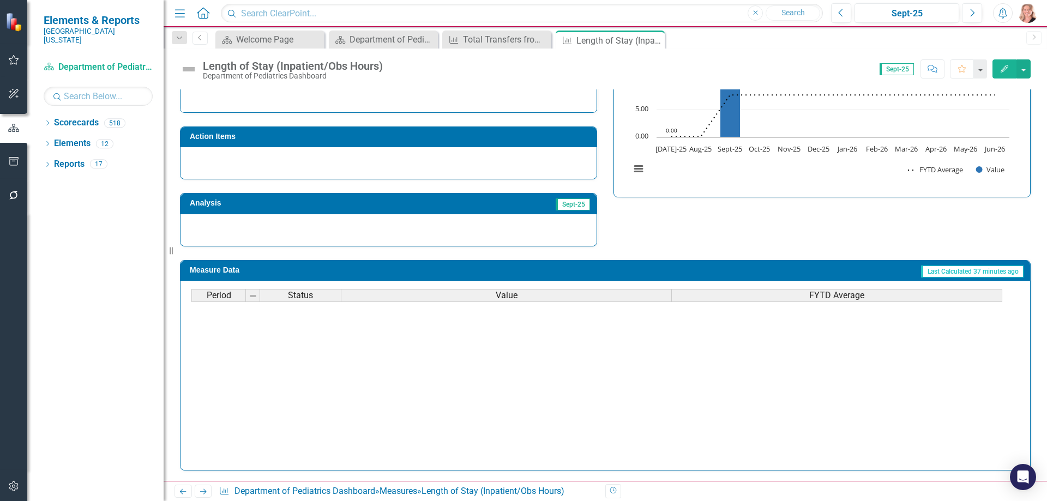
scroll to position [436, 0]
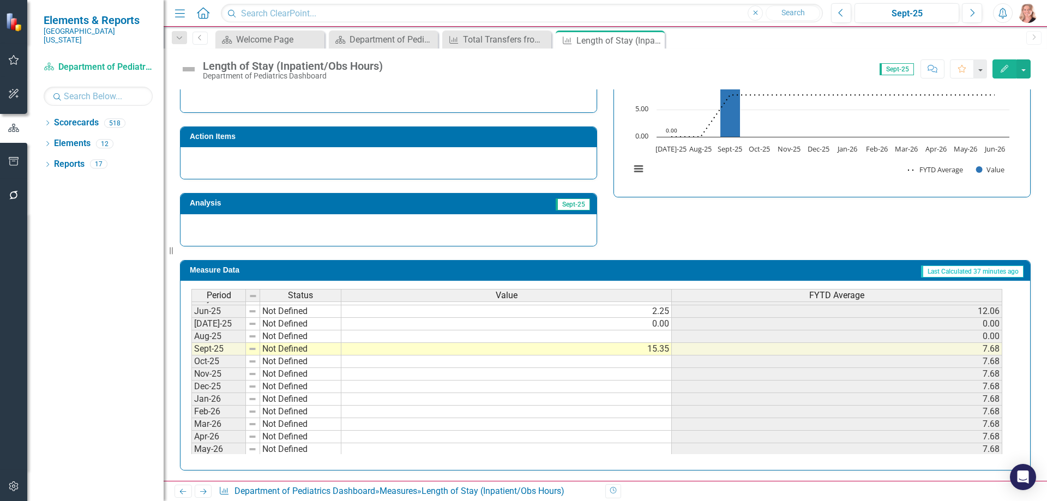
click at [635, 341] on tbody "Jan-24 Not Defined 0.00 8.29 Feb-24 Not Defined 0.00 7.25 Mar-24 Not Defined 0.…" at bounding box center [596, 280] width 811 height 377
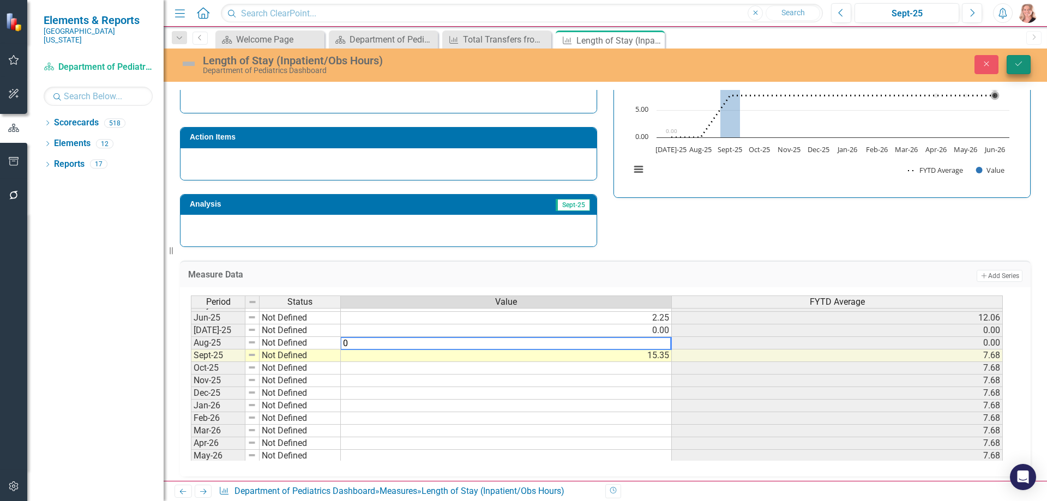
type textarea "0"
click at [1021, 70] on button "Save" at bounding box center [1018, 64] width 24 height 19
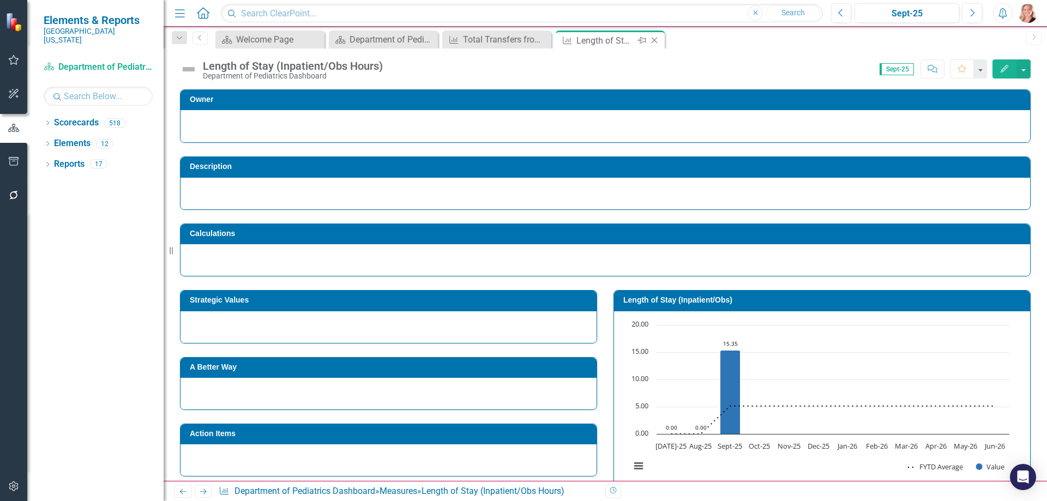
drag, startPoint x: 653, startPoint y: 41, endPoint x: 546, endPoint y: 126, distance: 137.3
click at [653, 40] on icon "Close" at bounding box center [654, 40] width 11 height 9
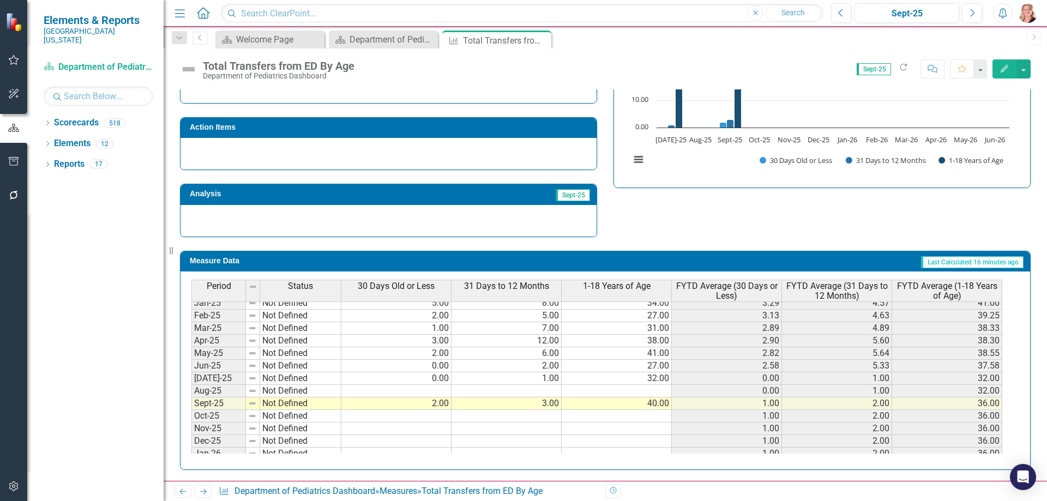
click at [417, 391] on tbody "Jan-24 Not Defined 4.00 8.00 32.00 2.29 7.57 39.00 Feb-24 Not Defined 2.00 0.00…" at bounding box center [596, 334] width 811 height 377
type textarea "1"
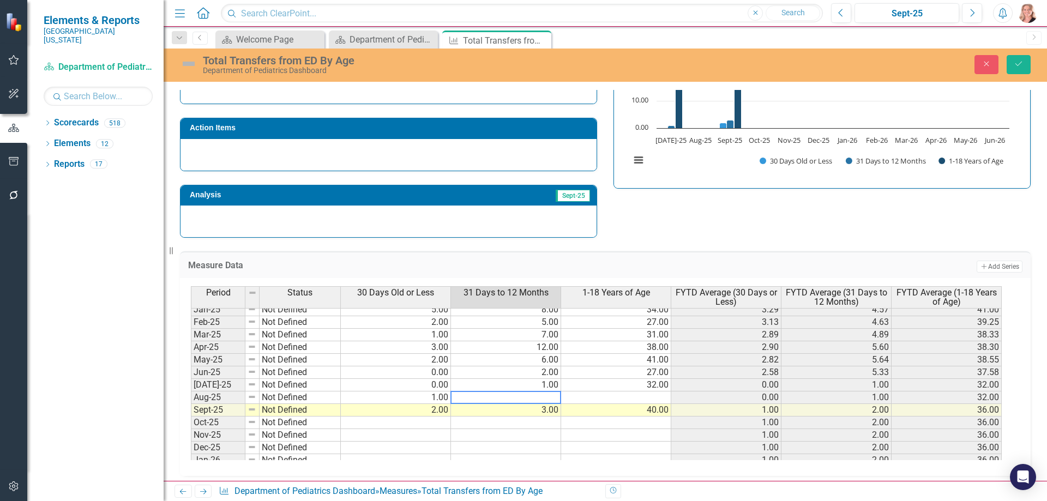
type textarea "1"
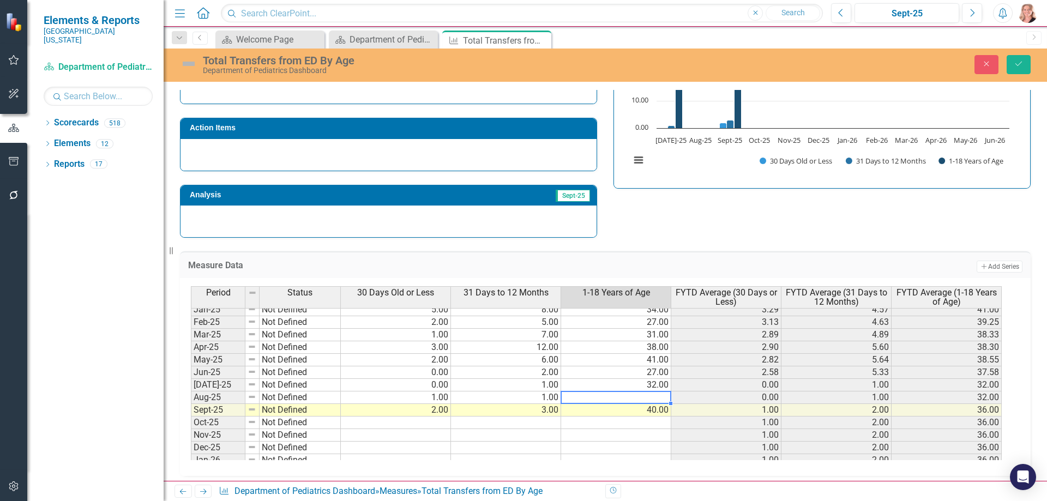
click at [611, 399] on td at bounding box center [616, 397] width 110 height 13
type textarea "34"
click at [1023, 70] on button "Save" at bounding box center [1018, 64] width 24 height 19
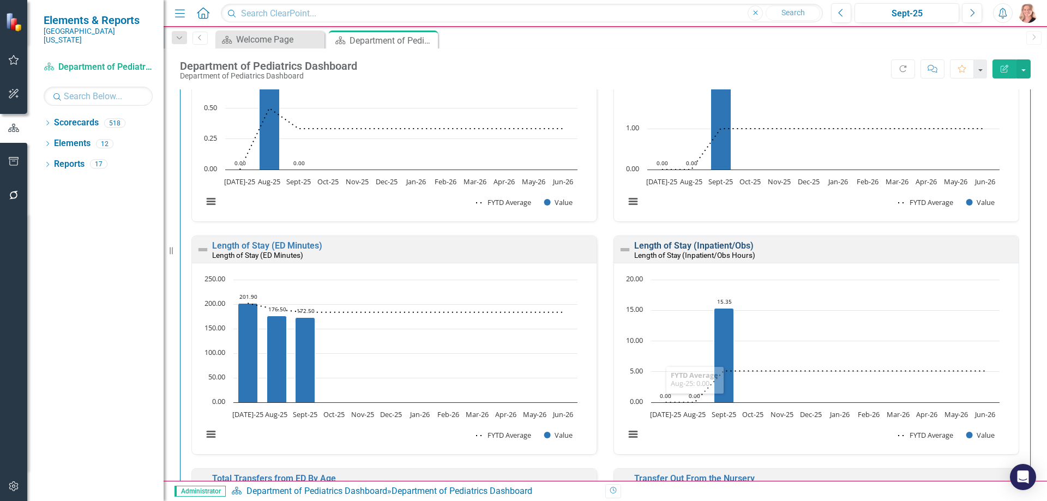
click at [702, 247] on link "Length of Stay (Inpatient/Obs)" at bounding box center [693, 245] width 119 height 10
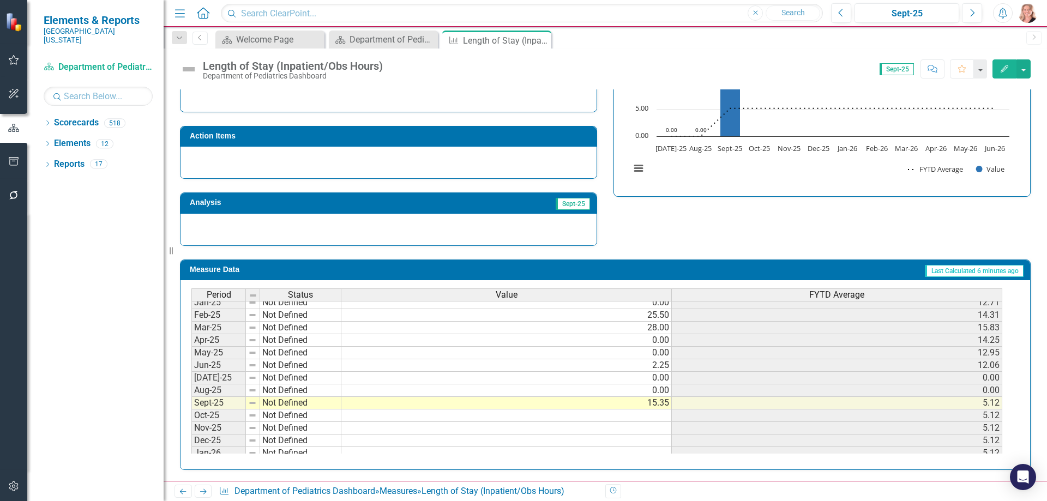
click at [625, 402] on tbody "Aug-23 Not Defined 37.00 18.50 Sep-23 Not Defined 0.00 12.33 Oct-23 Not Defined…" at bounding box center [596, 277] width 811 height 389
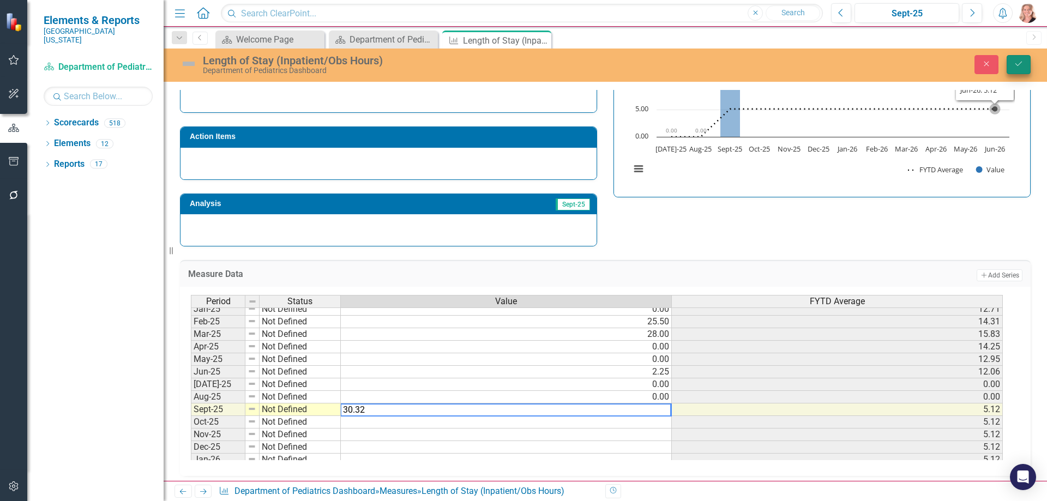
type textarea "30.32"
drag, startPoint x: 1012, startPoint y: 63, endPoint x: 1009, endPoint y: 92, distance: 29.1
click at [1013, 63] on button "Save" at bounding box center [1018, 64] width 24 height 19
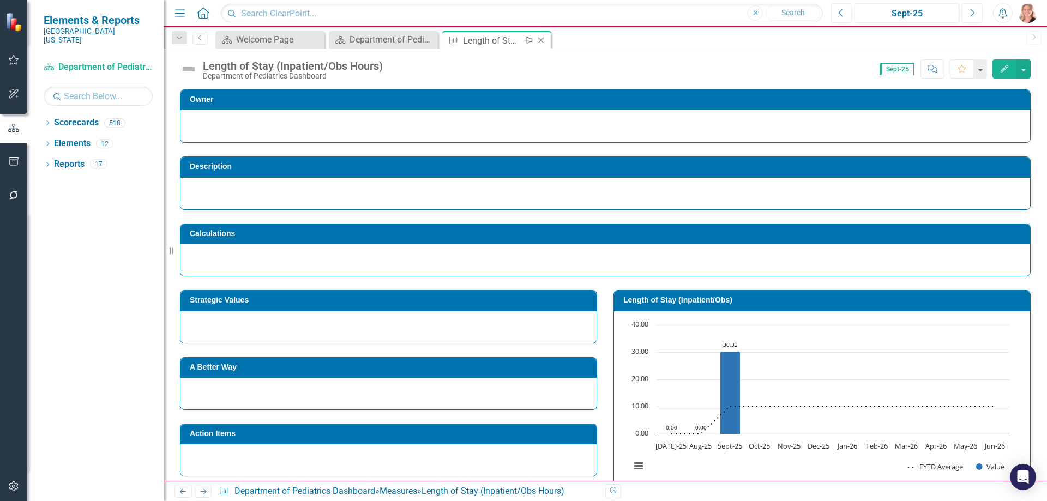
click at [544, 40] on icon "Close" at bounding box center [540, 40] width 11 height 9
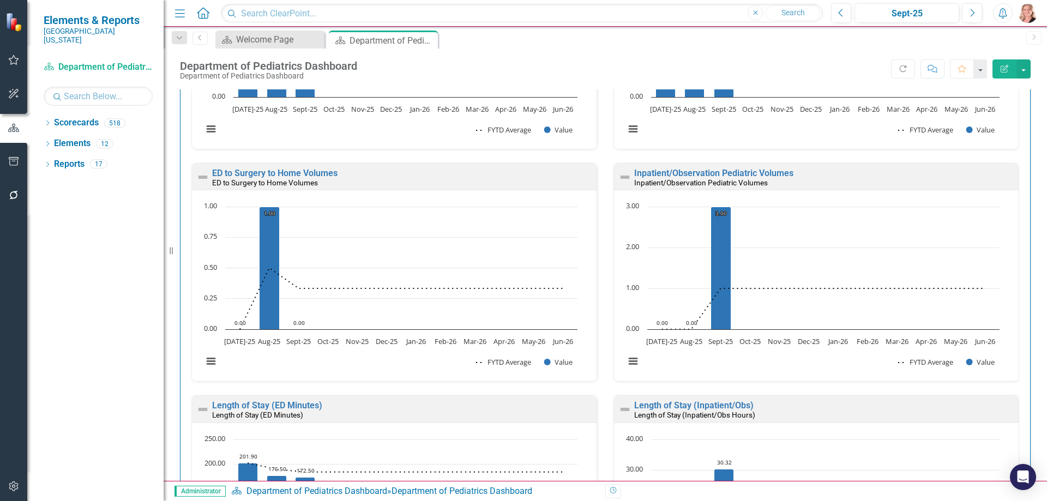
scroll to position [2181, 0]
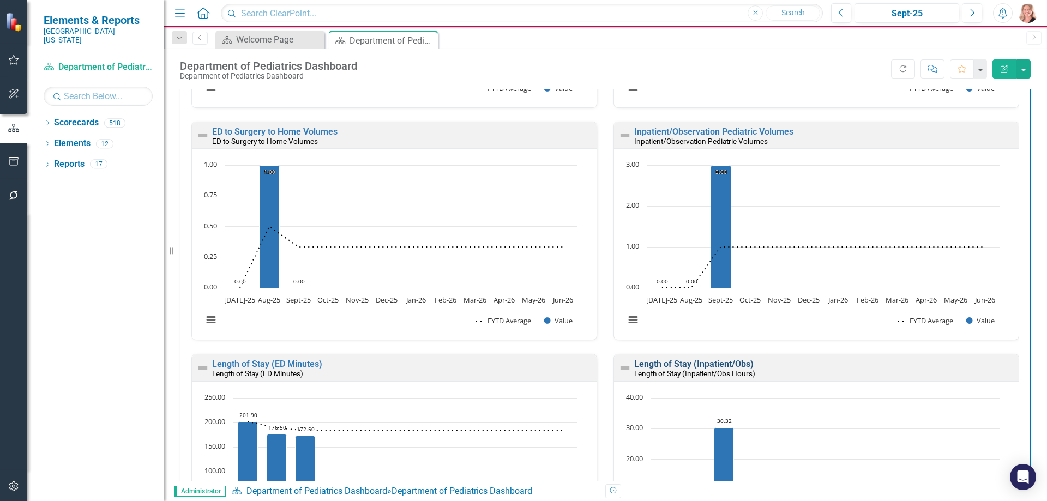
click at [686, 366] on link "Length of Stay (Inpatient/Obs)" at bounding box center [693, 364] width 119 height 10
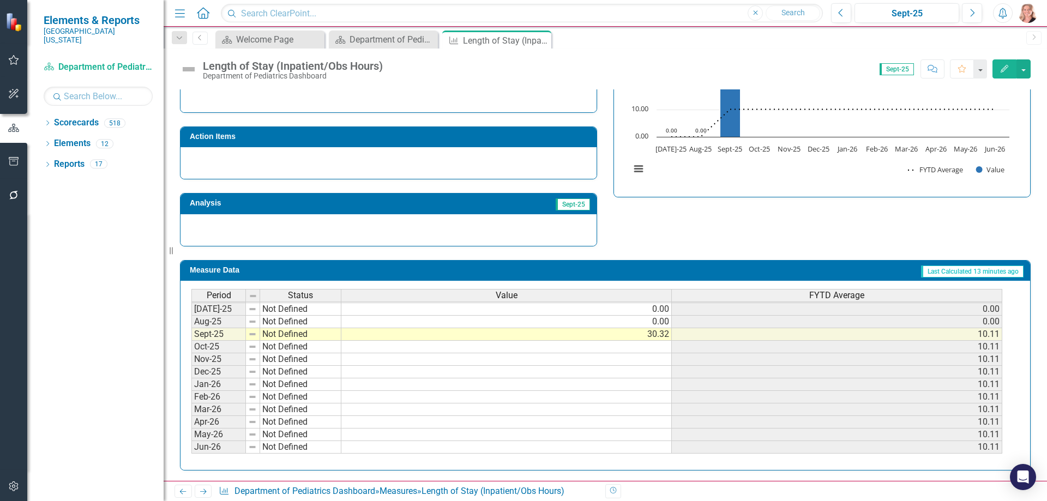
scroll to position [298, 0]
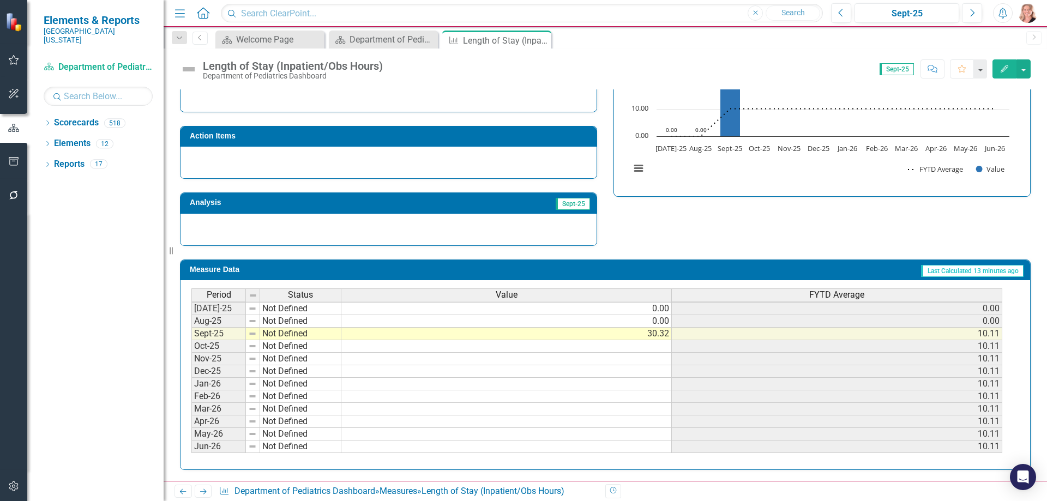
click at [623, 336] on td "30.32" at bounding box center [506, 334] width 330 height 13
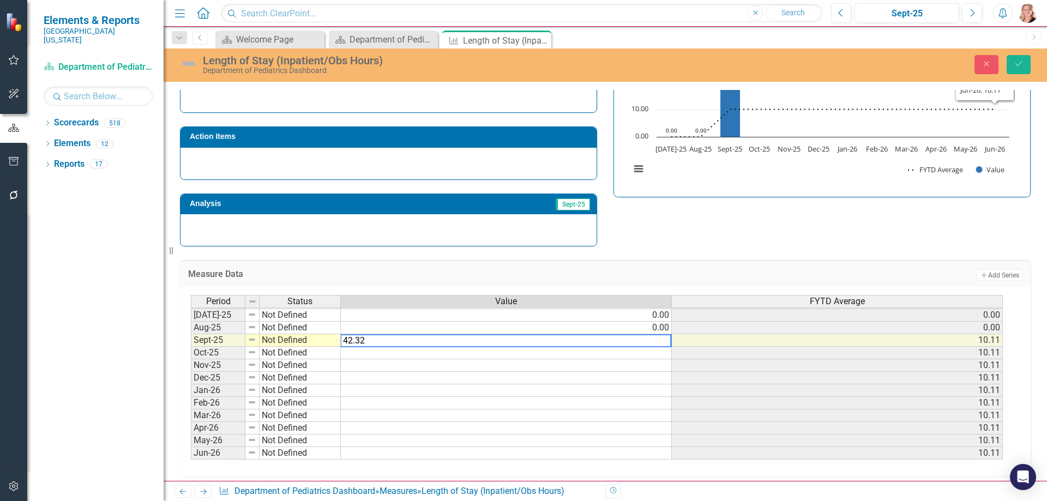
type textarea "42.32"
click at [1023, 68] on icon "Save" at bounding box center [1019, 64] width 10 height 8
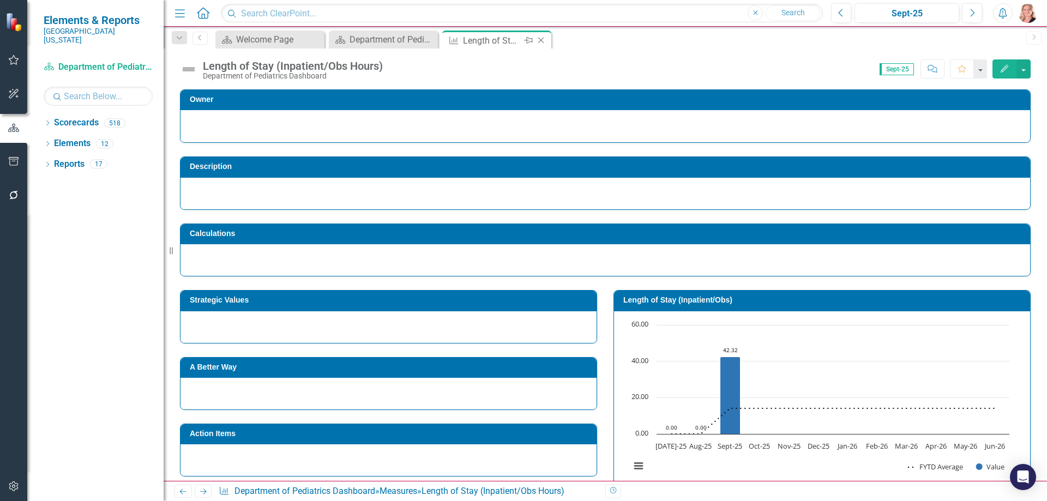
click at [542, 43] on icon "Close" at bounding box center [540, 40] width 11 height 9
